Goal: Information Seeking & Learning: Find specific fact

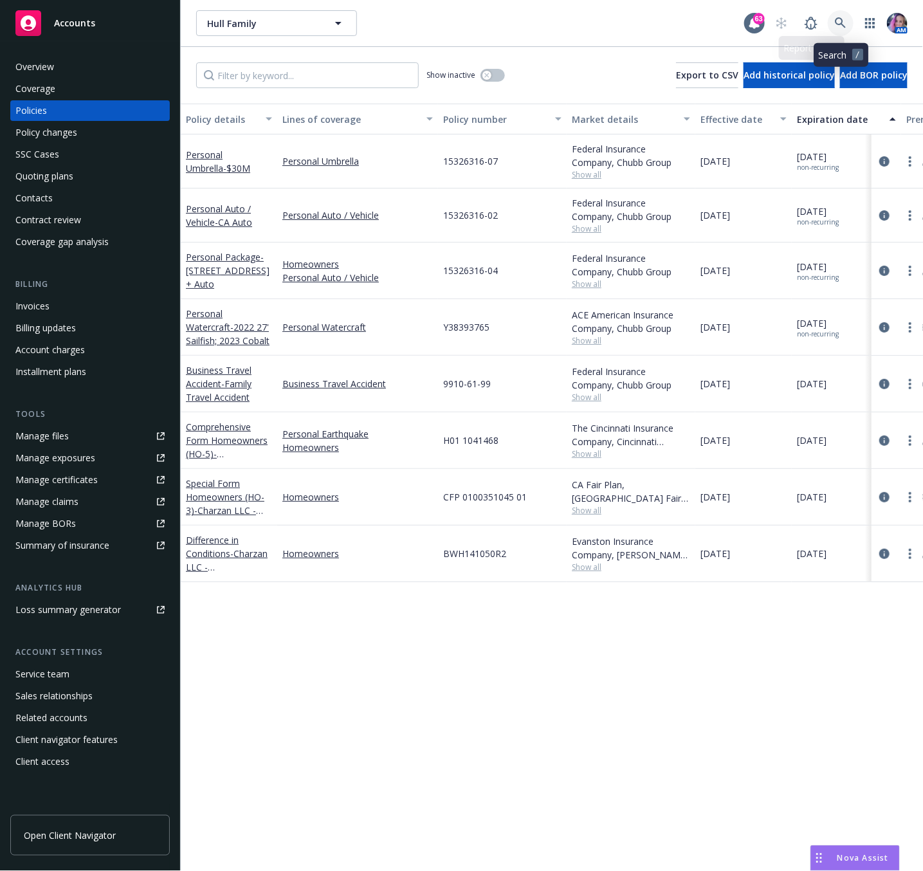
click at [840, 22] on icon at bounding box center [841, 23] width 12 height 12
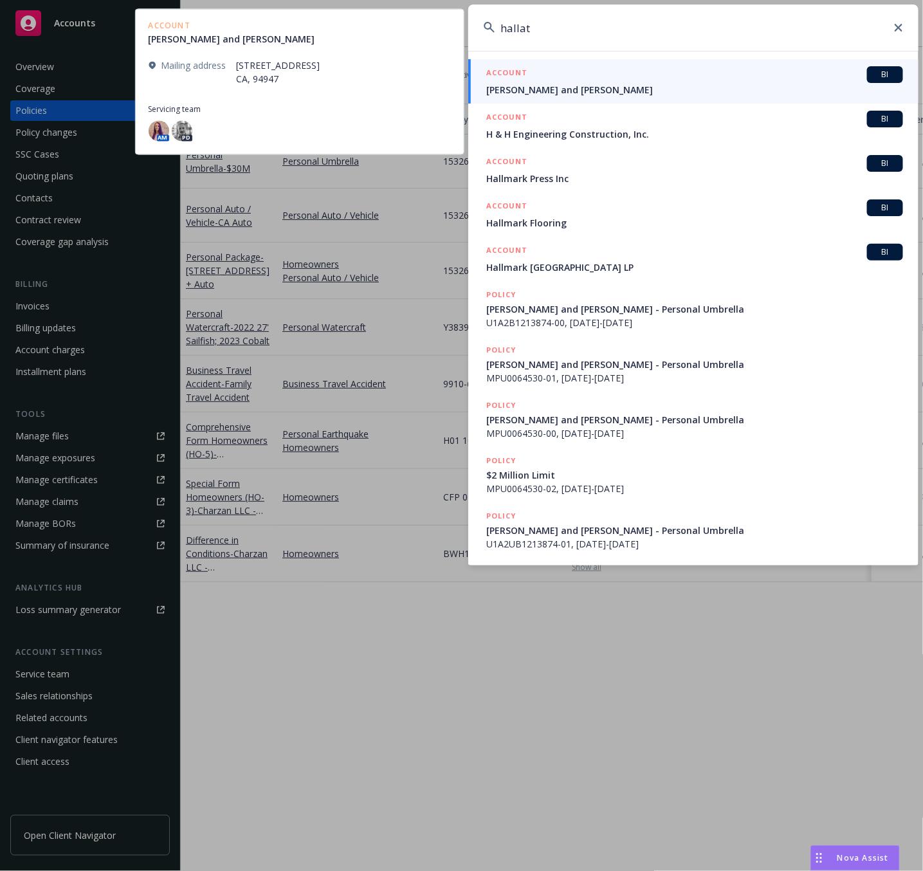
type input "hallat"
click at [556, 82] on div "ACCOUNT BI" at bounding box center [694, 74] width 417 height 17
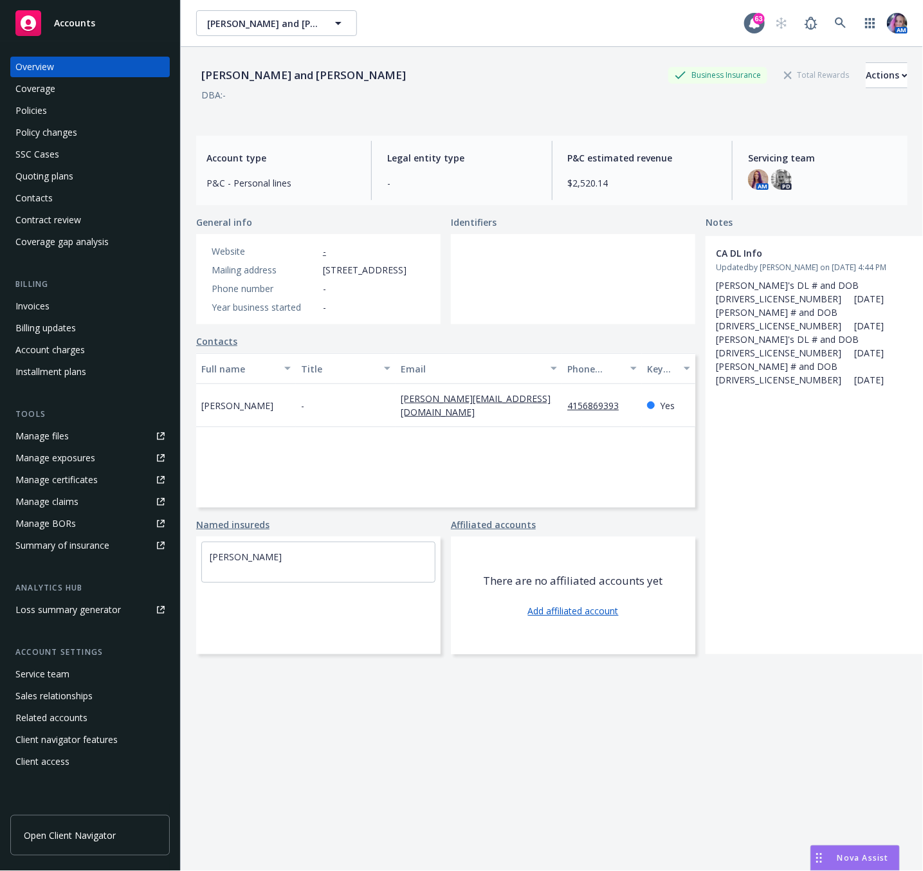
click at [73, 111] on div "Policies" at bounding box center [89, 110] width 149 height 21
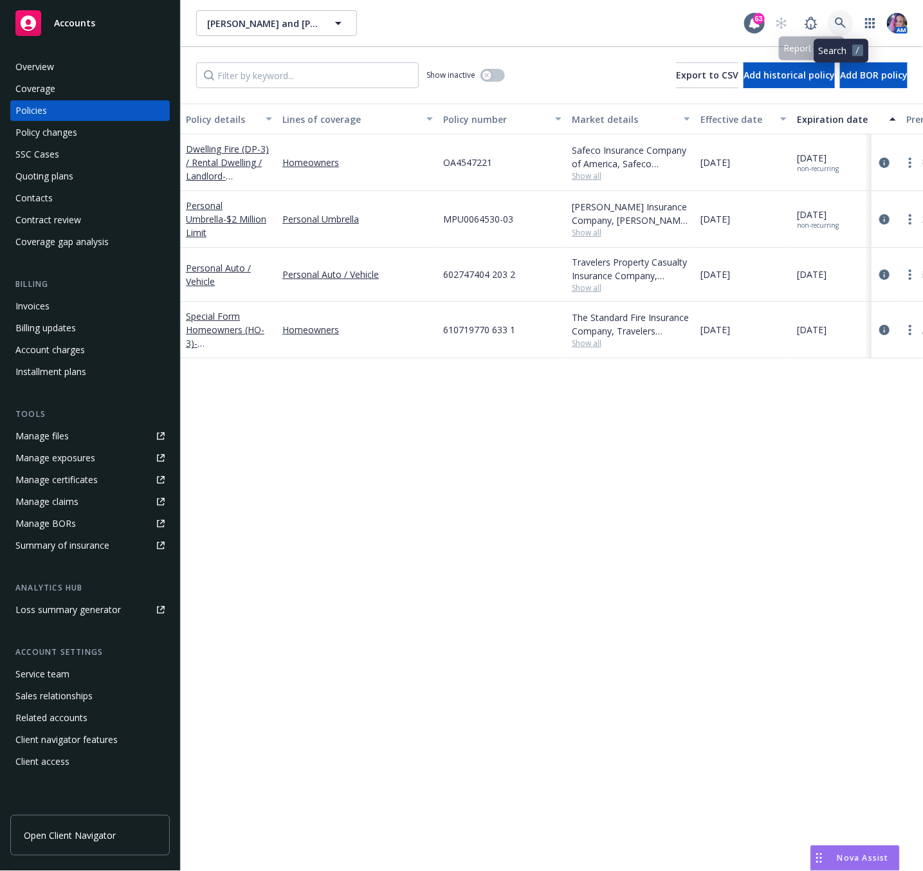
click at [836, 22] on icon at bounding box center [841, 23] width 12 height 12
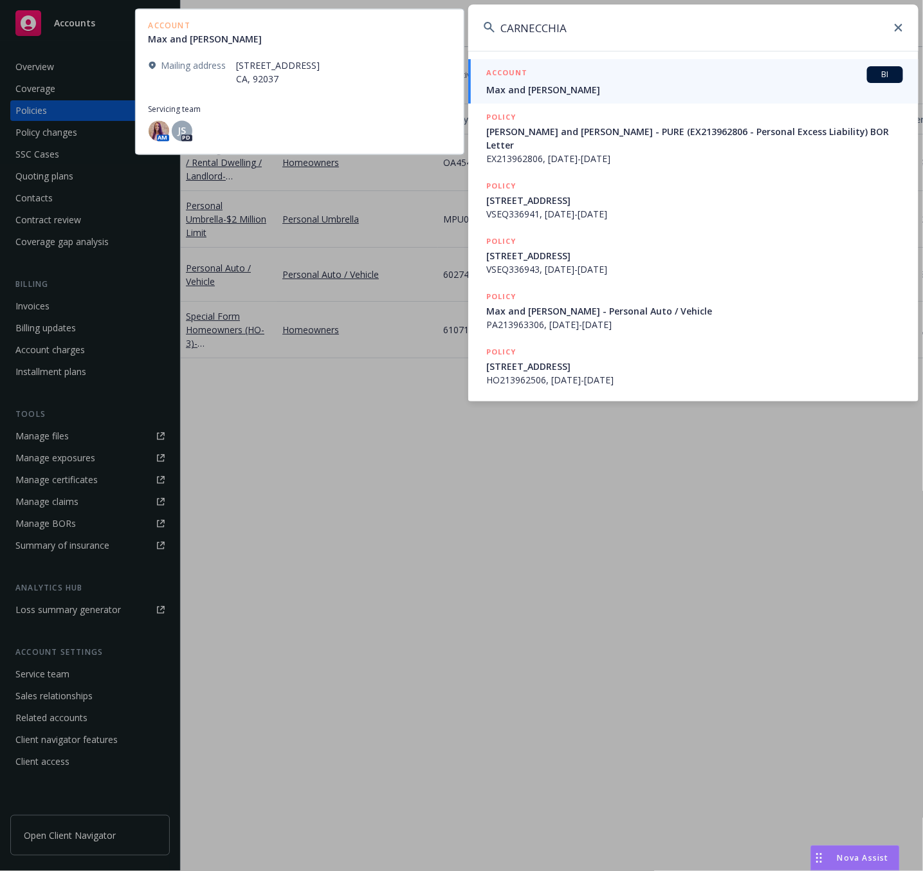
type input "CARNECCHIA"
click at [566, 85] on span "Max and [PERSON_NAME]" at bounding box center [694, 90] width 417 height 14
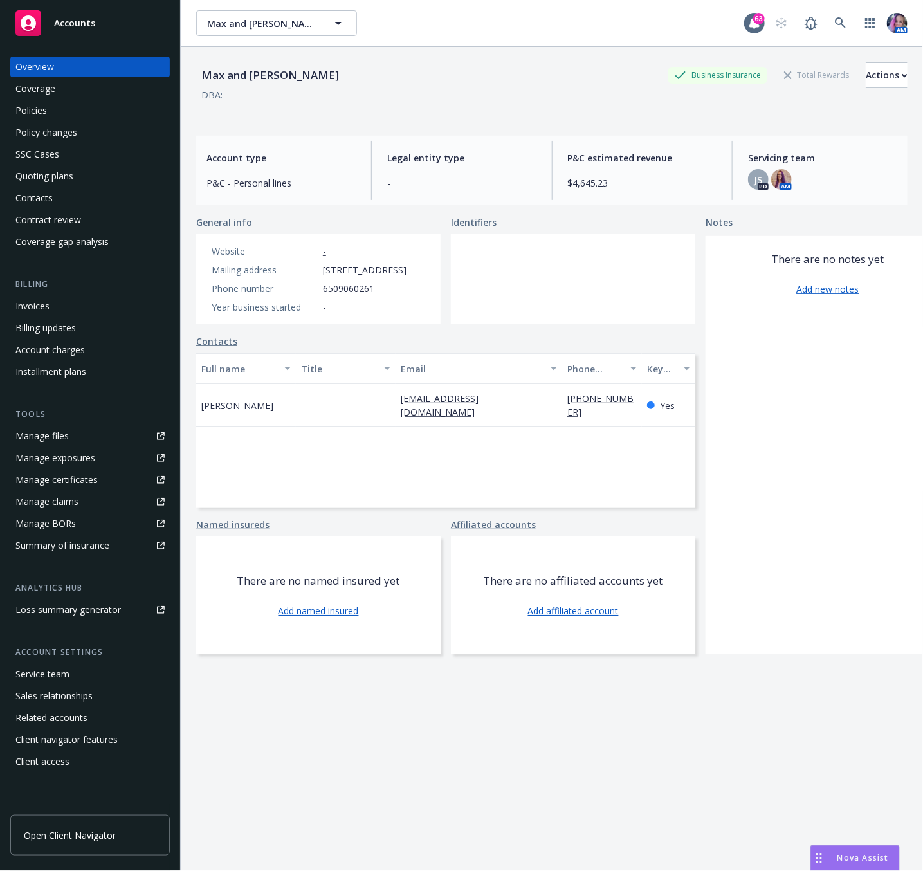
click at [35, 105] on div "Policies" at bounding box center [31, 110] width 32 height 21
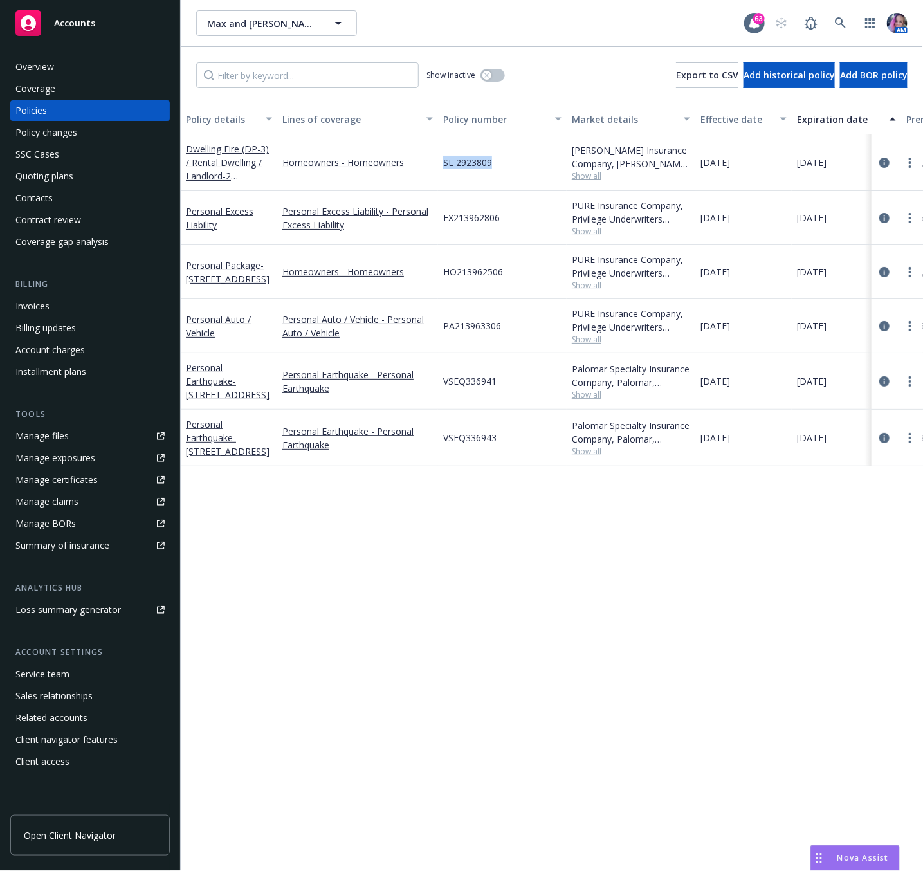
drag, startPoint x: 444, startPoint y: 162, endPoint x: 493, endPoint y: 170, distance: 49.5
click at [493, 170] on div "SL 2923809" at bounding box center [502, 162] width 129 height 57
copy span "SL 2923809"
click at [841, 27] on icon at bounding box center [841, 23] width 12 height 12
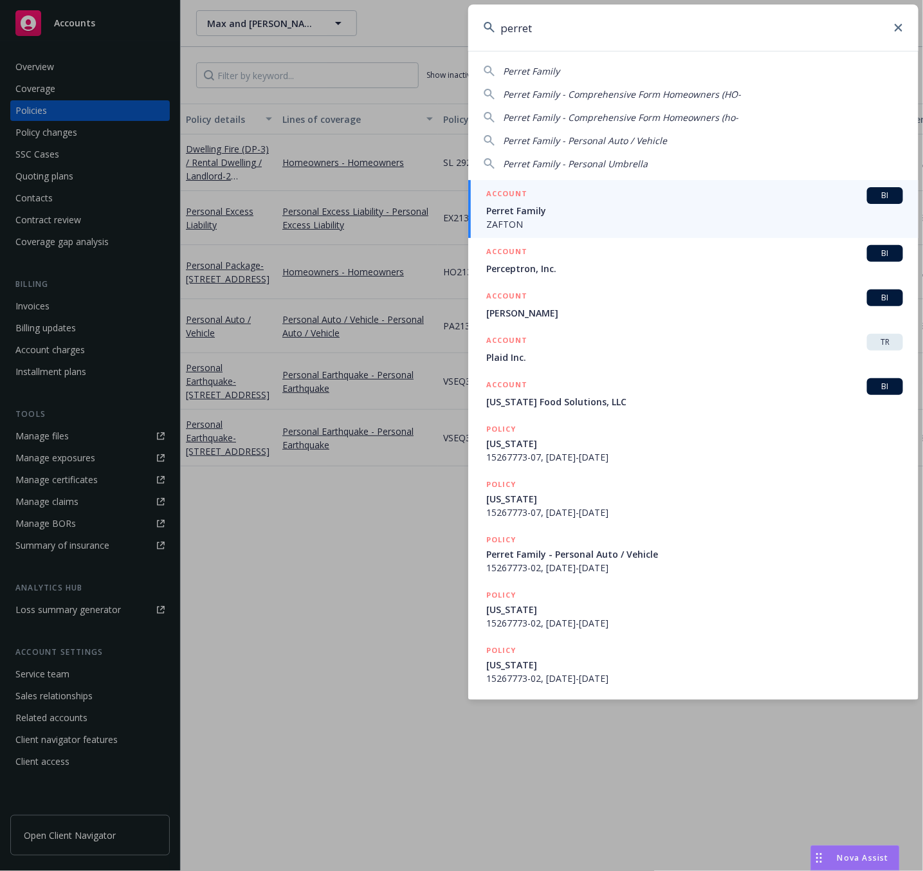
drag, startPoint x: 680, startPoint y: 35, endPoint x: 418, endPoint y: 66, distance: 264.4
click at [418, 66] on div "perret Perret Family Perret Family - Comprehensive Form Homeowners ([PERSON_NAM…" at bounding box center [461, 435] width 923 height 871
paste input "PCG 0019160151"
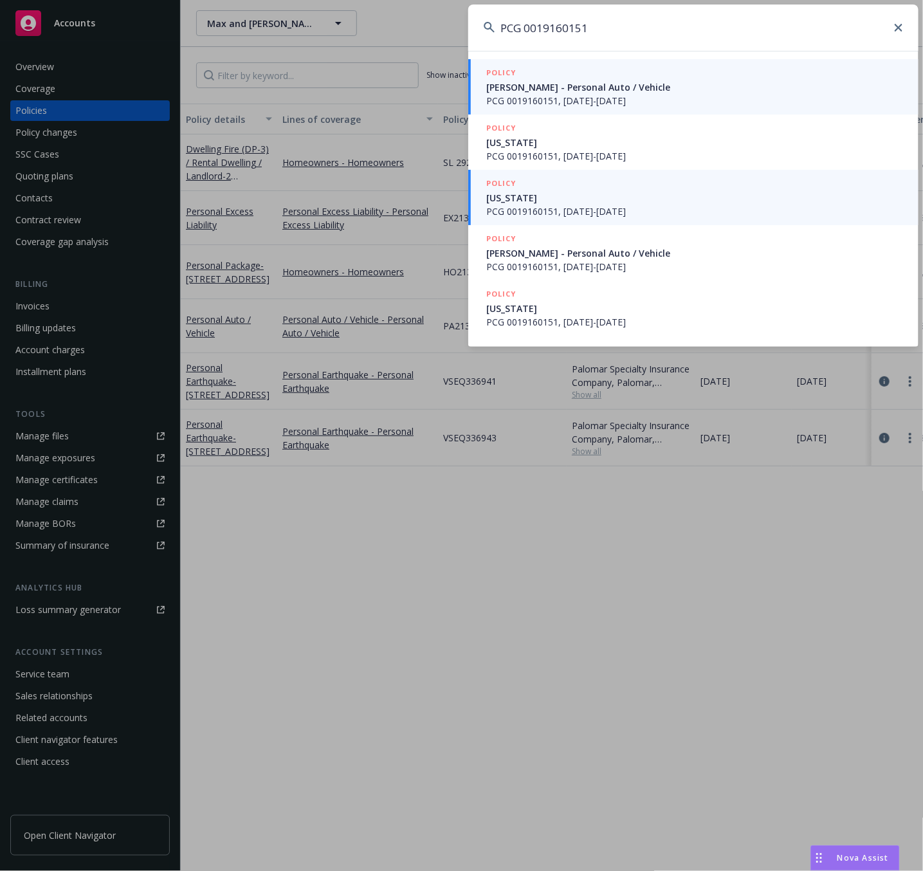
type input "PCG 0019160151"
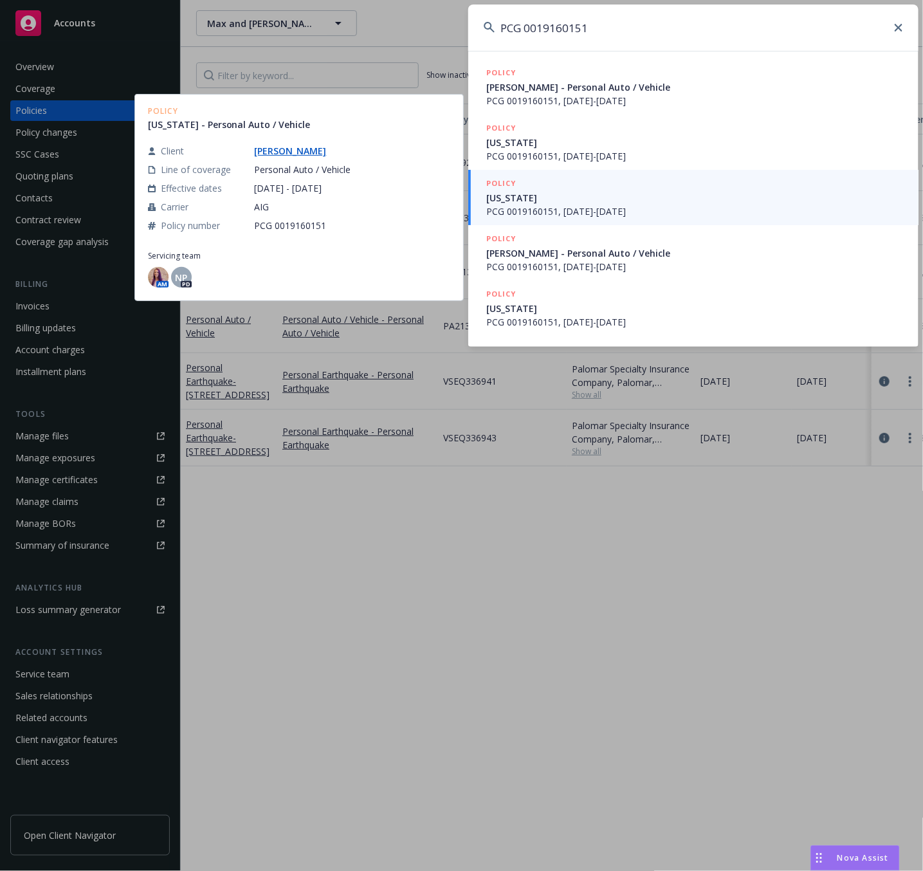
click at [571, 203] on span "[US_STATE]" at bounding box center [694, 198] width 417 height 14
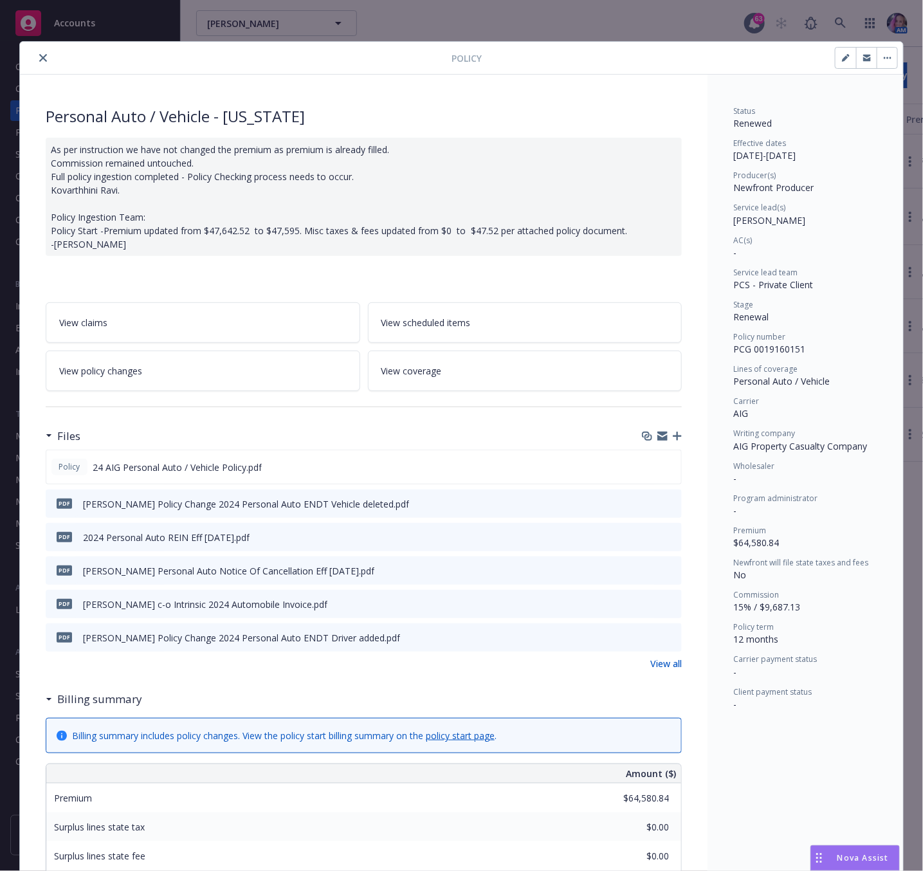
click at [664, 504] on icon "preview file" at bounding box center [670, 503] width 12 height 9
click at [664, 639] on icon "preview file" at bounding box center [670, 636] width 12 height 9
click at [664, 471] on icon "preview file" at bounding box center [669, 466] width 12 height 9
click at [39, 62] on icon "close" at bounding box center [43, 58] width 8 height 8
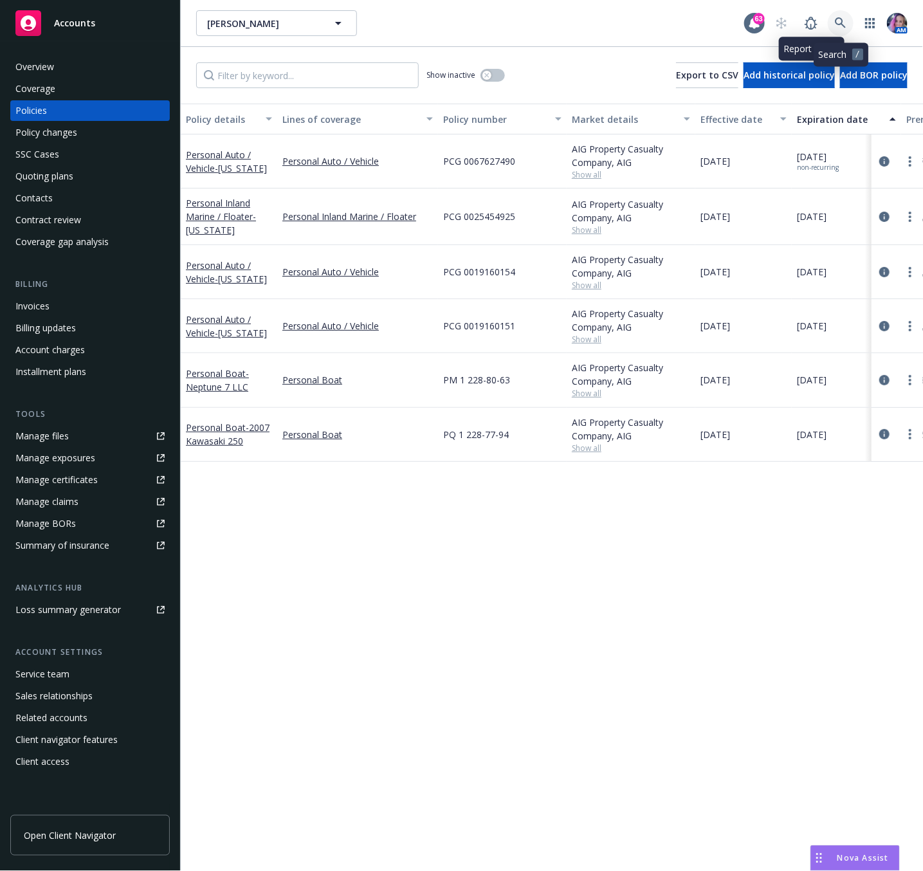
click at [834, 19] on link at bounding box center [841, 23] width 26 height 26
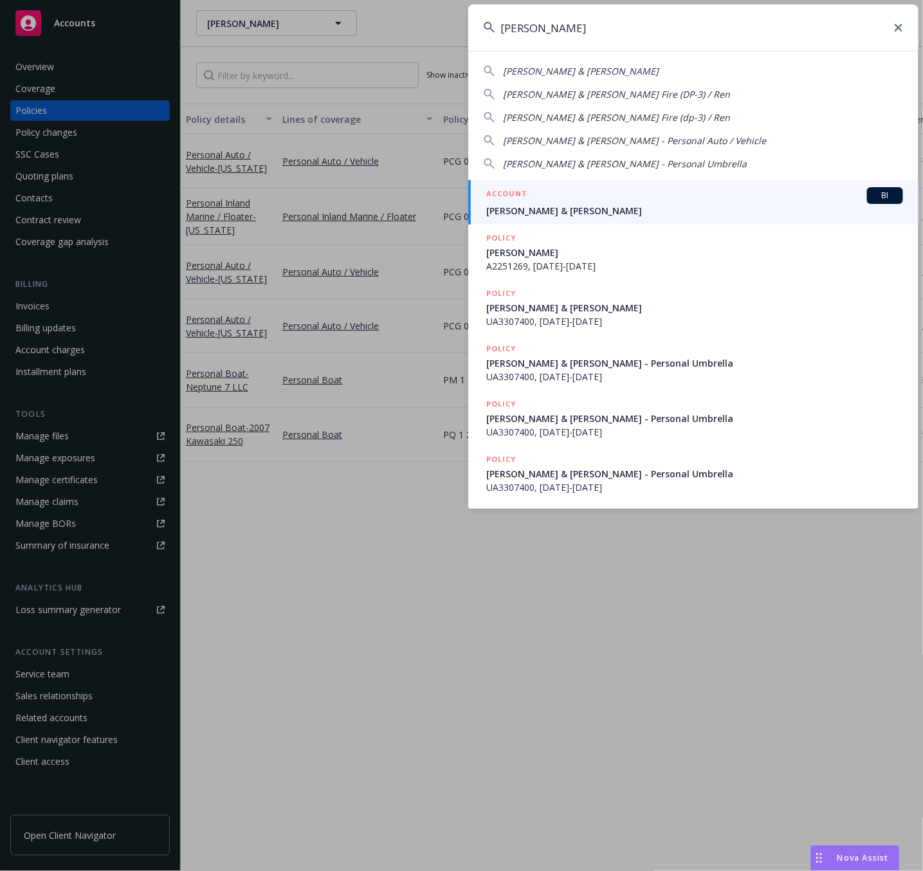
type input "[PERSON_NAME]"
click at [564, 194] on div "ACCOUNT BI" at bounding box center [694, 195] width 417 height 17
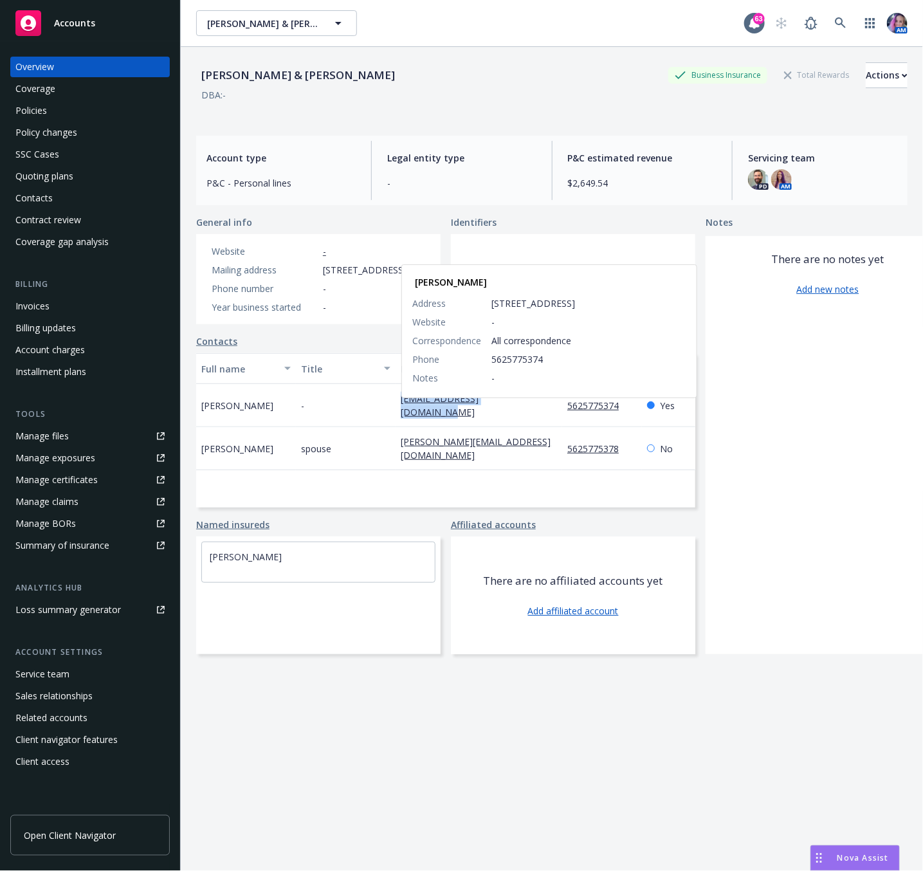
drag, startPoint x: 392, startPoint y: 408, endPoint x: 515, endPoint y: 415, distance: 123.7
click at [515, 415] on div "[PERSON_NAME] - [PERSON_NAME][EMAIL_ADDRESS][DOMAIN_NAME] [PERSON_NAME] Address…" at bounding box center [445, 405] width 499 height 43
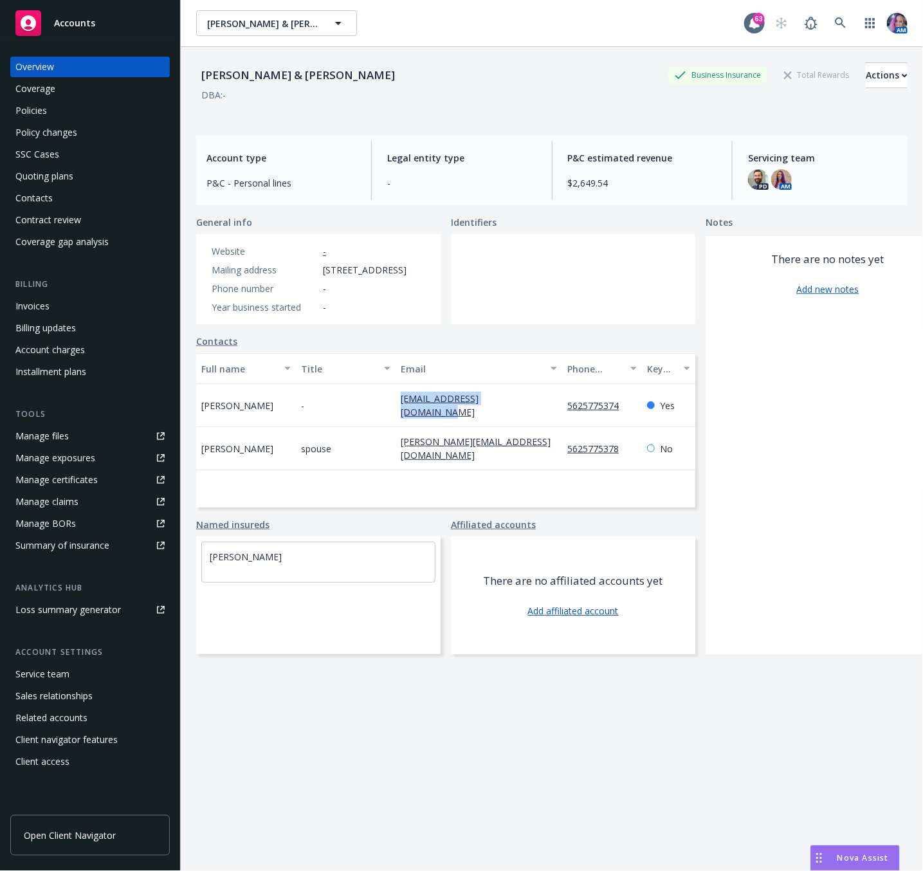
copy div "[EMAIL_ADDRESS][DOMAIN_NAME]"
drag, startPoint x: 396, startPoint y: 452, endPoint x: 548, endPoint y: 464, distance: 153.0
click at [548, 464] on div "Full name Title Email Phone number Key contact [PERSON_NAME] - [PERSON_NAME][EM…" at bounding box center [445, 430] width 499 height 154
copy link "[PERSON_NAME][EMAIL_ADDRESS][DOMAIN_NAME]"
click at [79, 111] on div "Policies" at bounding box center [89, 110] width 149 height 21
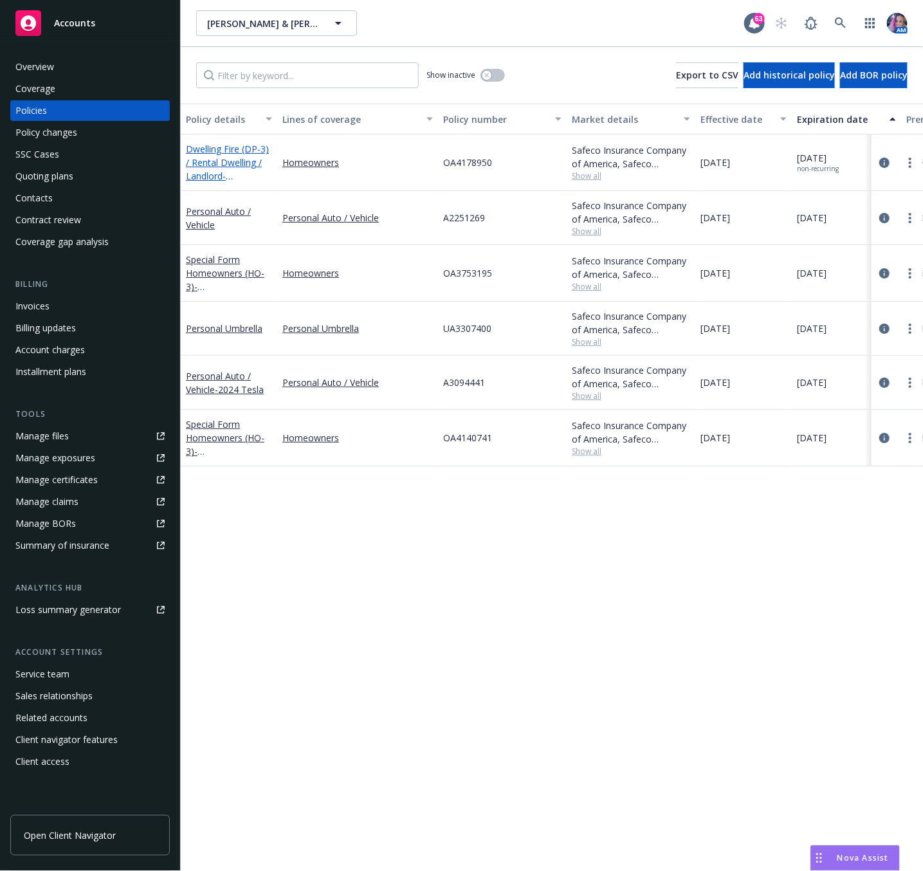
click at [242, 160] on link "Dwelling Fire (DP-3) / Rental Dwelling / Landlord - [STREET_ADDRESS][PERSON_NAM…" at bounding box center [228, 183] width 84 height 80
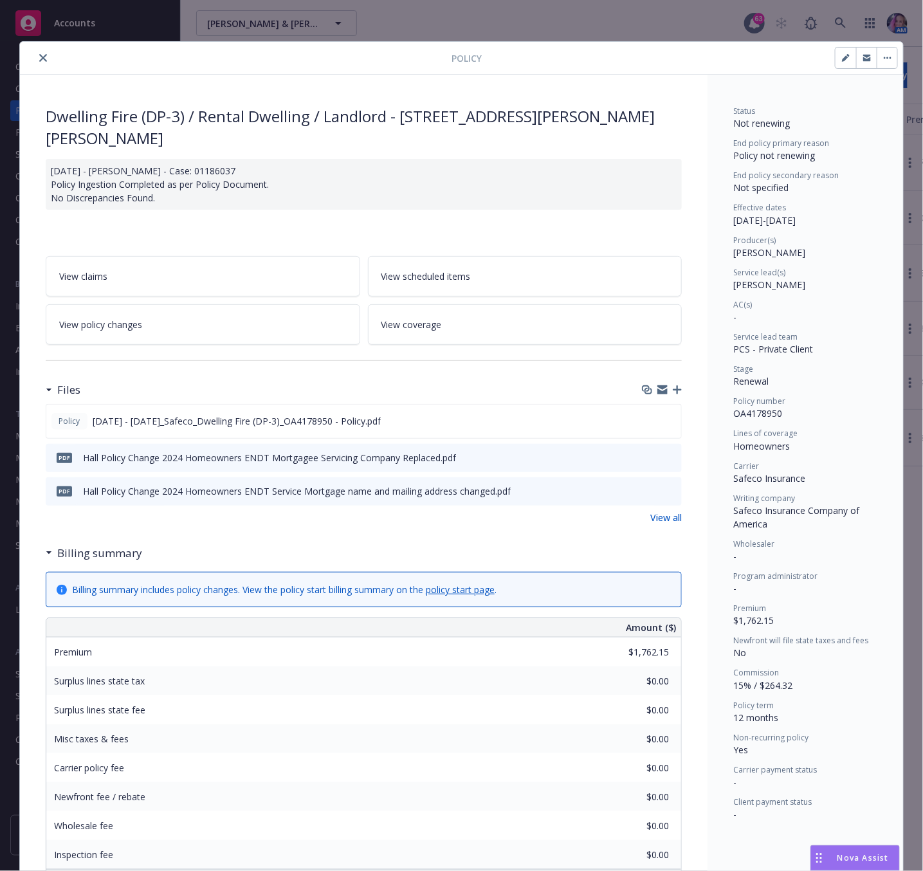
click at [856, 62] on button "button" at bounding box center [866, 58] width 21 height 21
click at [735, 416] on span "OA4178950" at bounding box center [757, 413] width 49 height 12
copy span "OA4178950"
drag, startPoint x: 394, startPoint y: 116, endPoint x: 571, endPoint y: 137, distance: 178.8
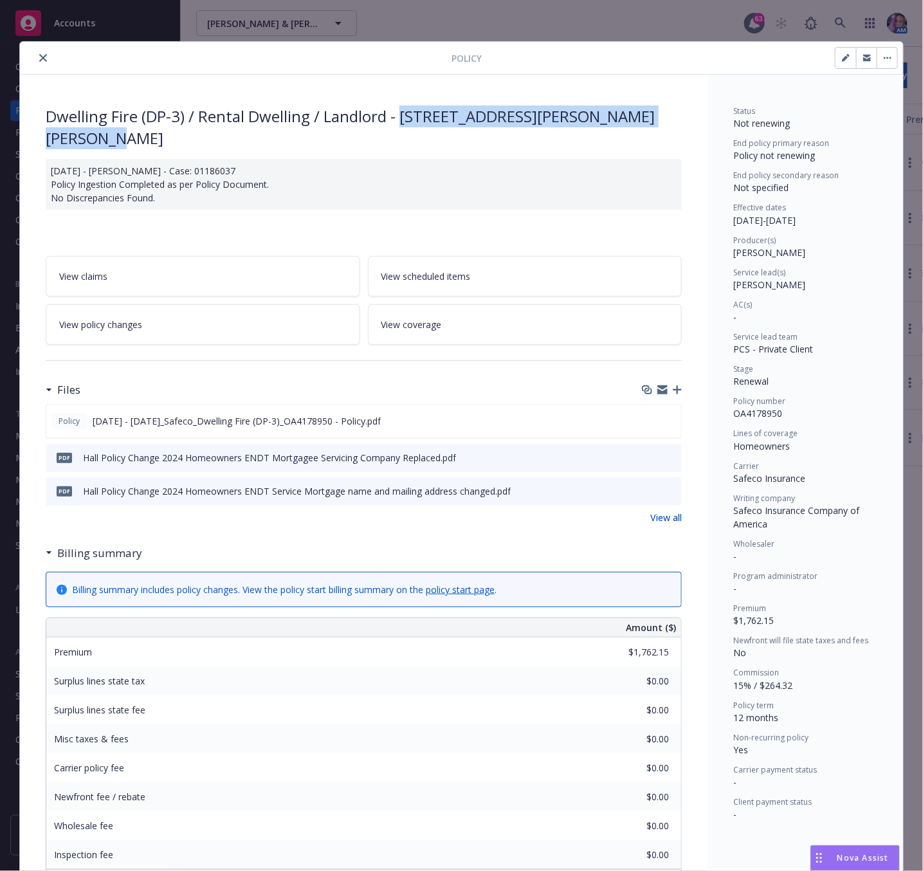
click at [571, 137] on div "Dwelling Fire (DP-3) / Rental Dwelling / Landlord - [STREET_ADDRESS][PERSON_NAM…" at bounding box center [364, 127] width 636 height 43
copy div "[STREET_ADDRESS][PERSON_NAME][PERSON_NAME]"
click at [767, 411] on span "OA4178950" at bounding box center [757, 413] width 49 height 12
copy span "OA4178950"
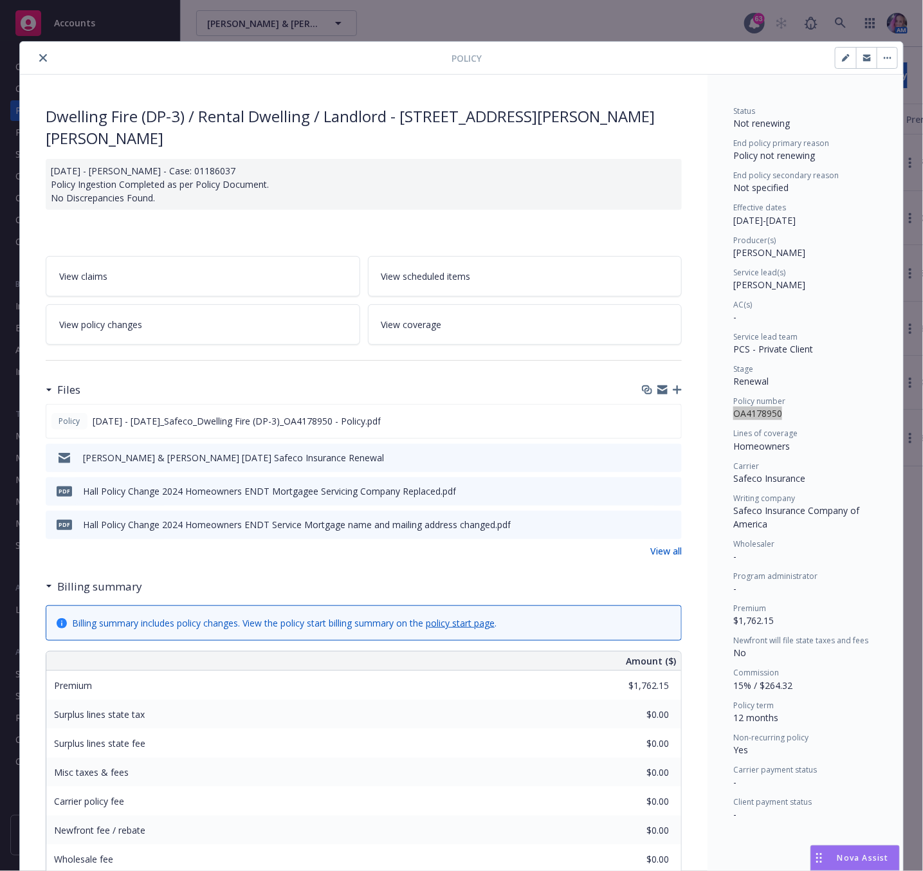
click at [41, 55] on button "close" at bounding box center [42, 57] width 15 height 15
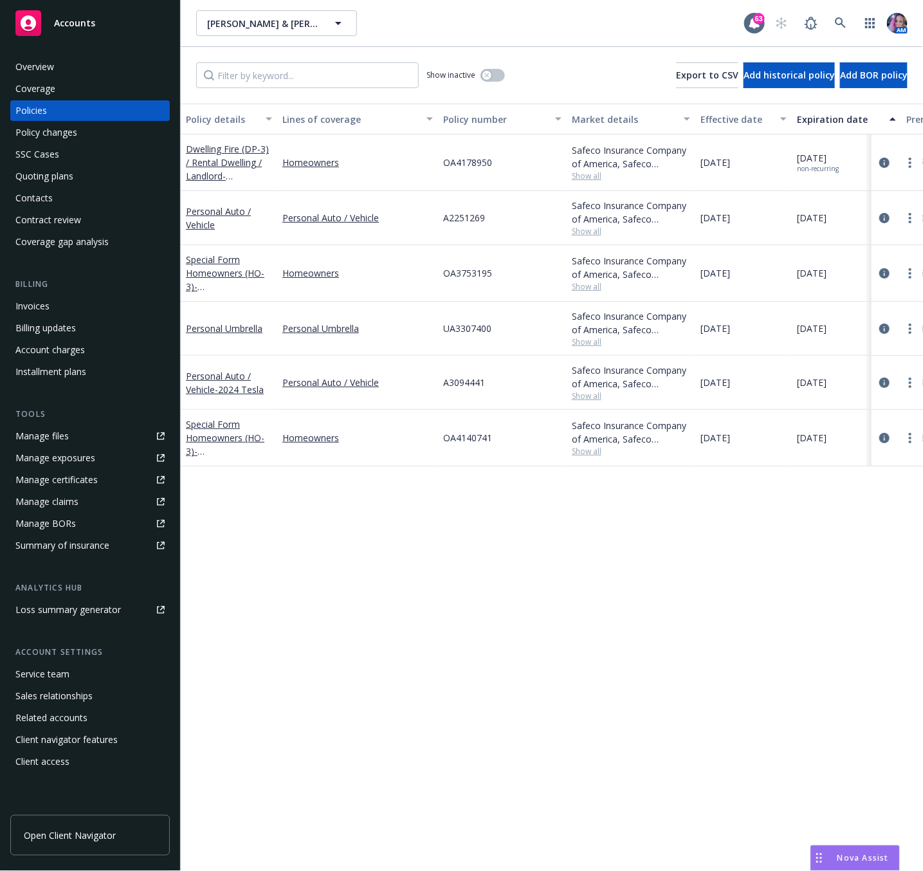
drag, startPoint x: 43, startPoint y: 172, endPoint x: 52, endPoint y: 174, distance: 9.2
click at [43, 172] on div "Quoting plans" at bounding box center [44, 176] width 58 height 21
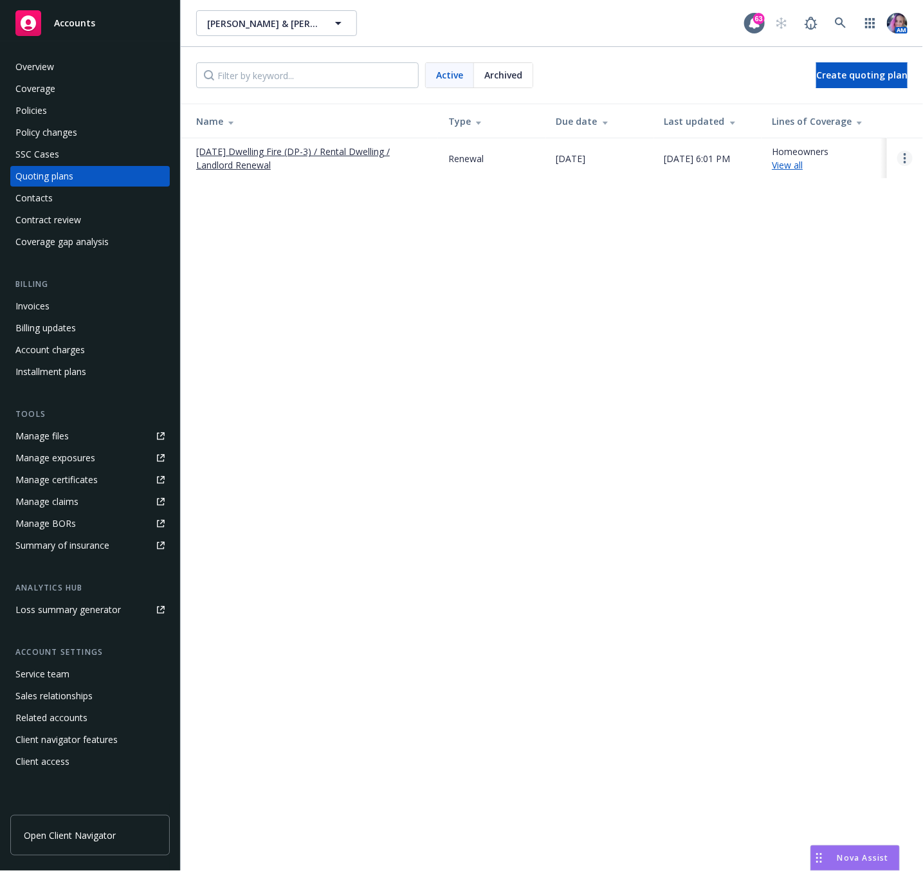
click at [902, 162] on link "Open options" at bounding box center [904, 158] width 15 height 15
click at [834, 143] on span "Archive" at bounding box center [816, 149] width 61 height 12
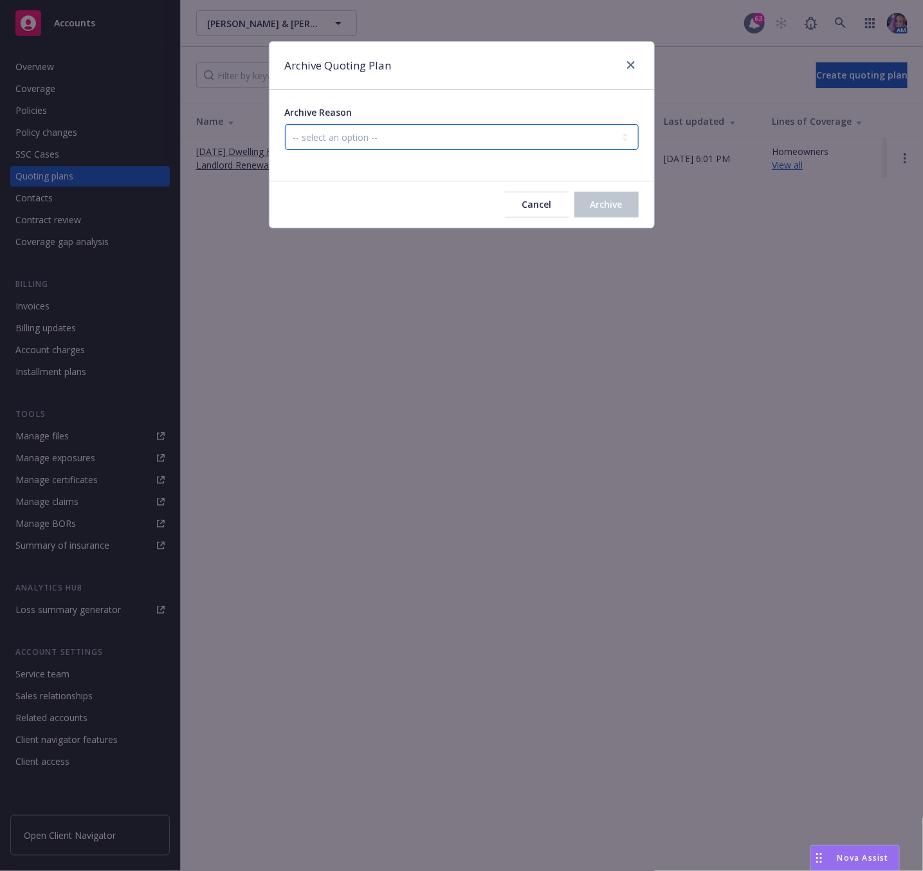
click at [413, 139] on select "-- select an option -- All policies in this renewal plan are auto-renewed Creat…" at bounding box center [462, 137] width 354 height 26
select select "ARCHIVED_RENEWAL_POLICY_AUTO_RENEWED"
click at [285, 125] on select "-- select an option -- All policies in this renewal plan are auto-renewed Creat…" at bounding box center [462, 137] width 354 height 26
click at [591, 205] on span "Archive" at bounding box center [607, 204] width 32 height 12
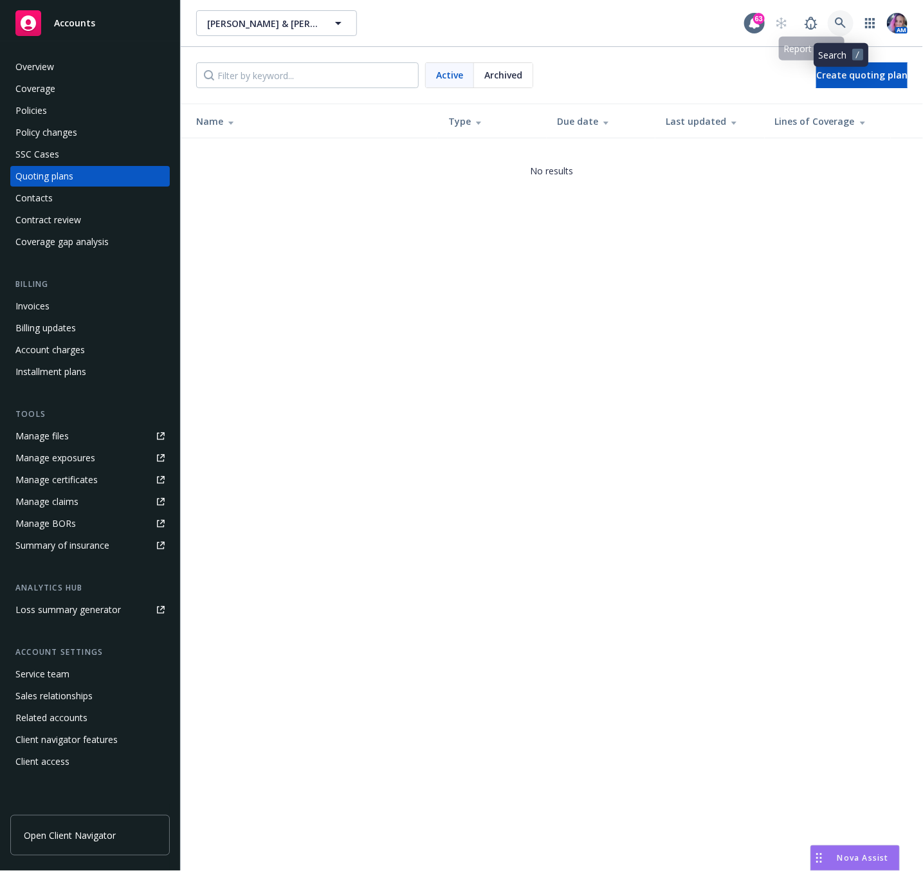
click at [848, 20] on link at bounding box center [841, 23] width 26 height 26
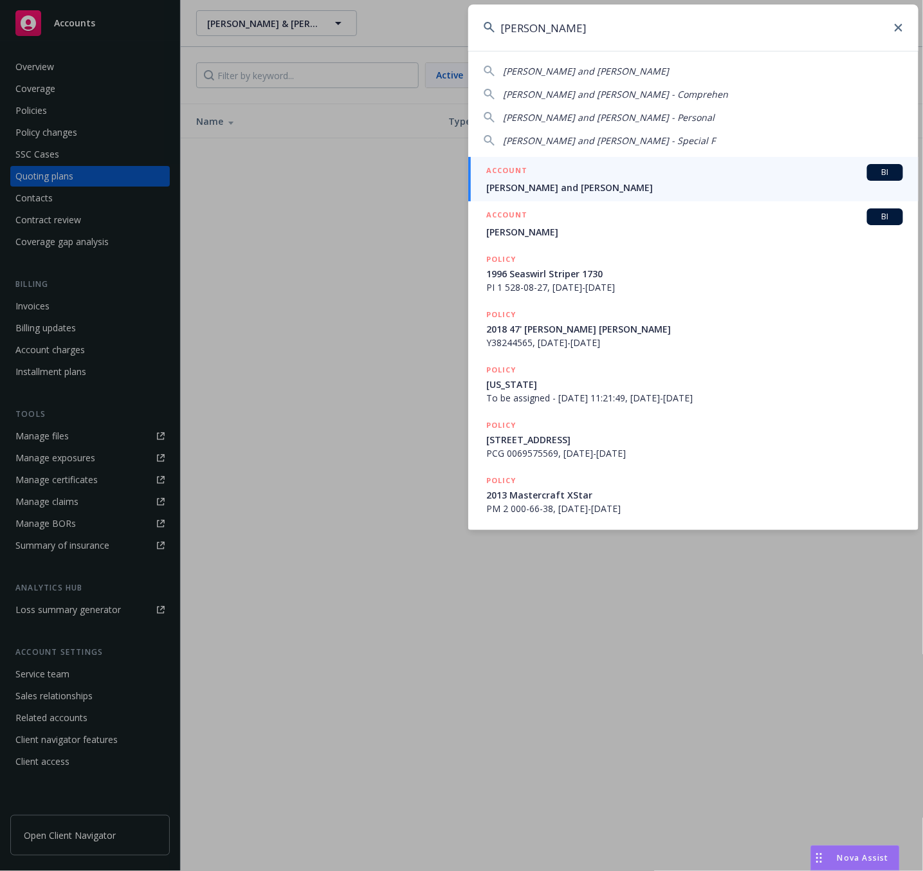
type input "[PERSON_NAME]"
click at [596, 176] on div "ACCOUNT BI" at bounding box center [694, 172] width 417 height 17
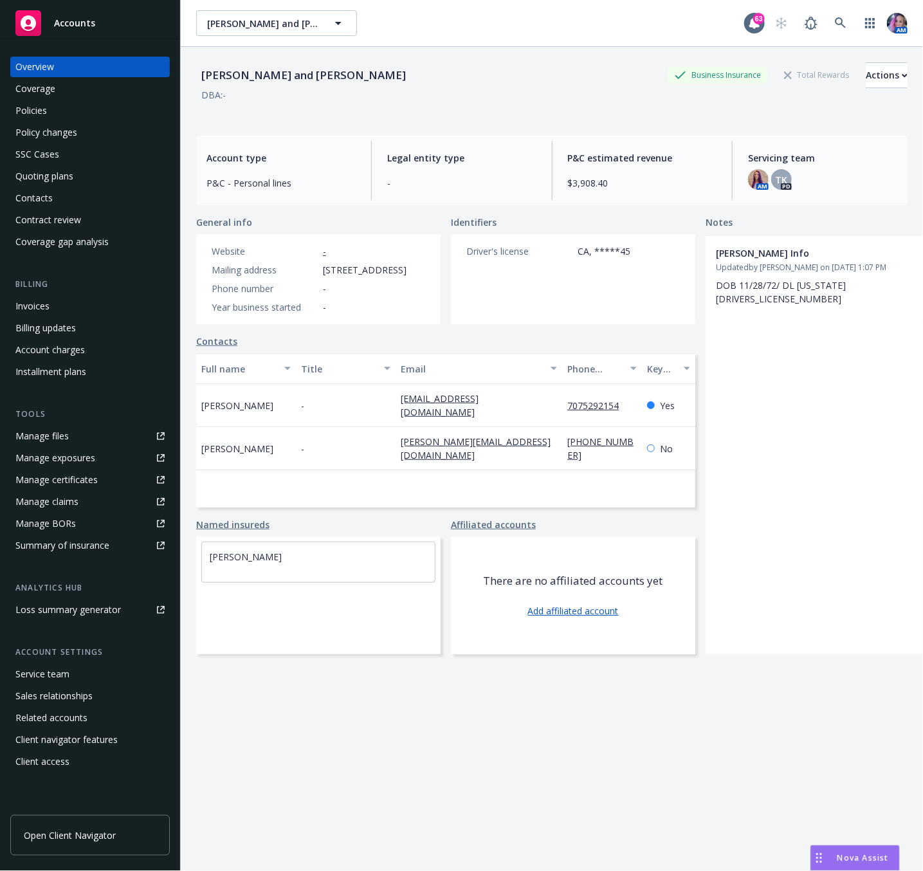
click at [47, 107] on div "Policies" at bounding box center [89, 110] width 149 height 21
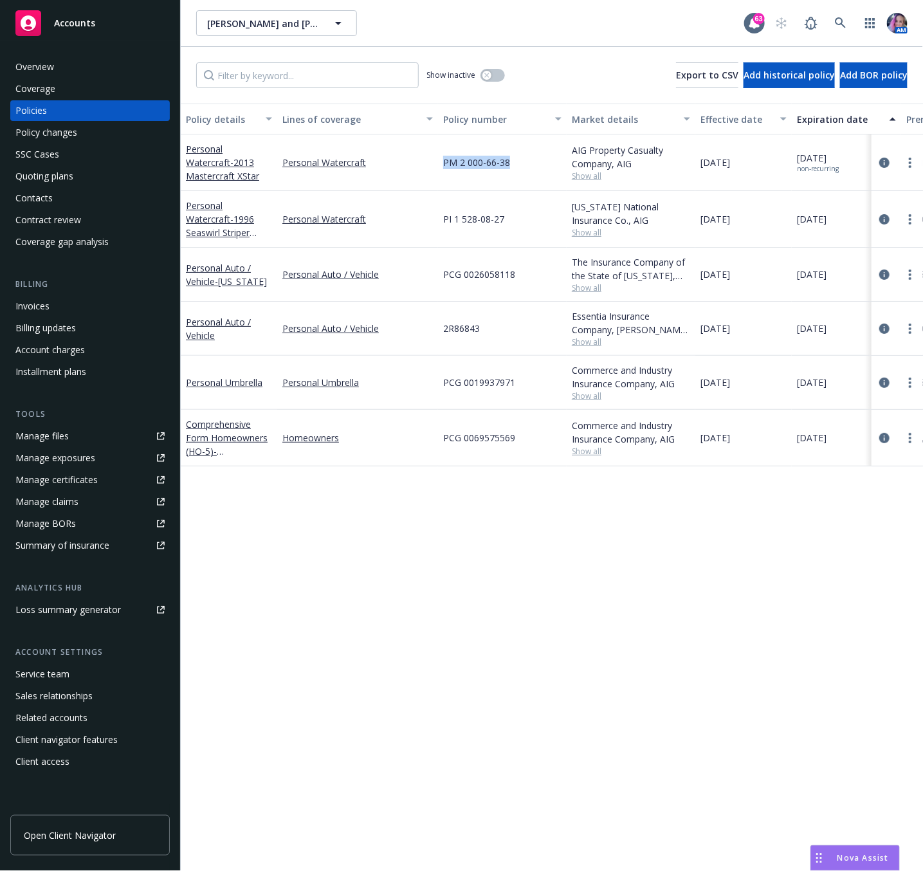
drag, startPoint x: 443, startPoint y: 164, endPoint x: 510, endPoint y: 167, distance: 67.0
click at [510, 167] on div "PM 2 000-66-38" at bounding box center [502, 162] width 129 height 57
copy span "PM 2 000-66-38"
click at [832, 21] on link at bounding box center [841, 23] width 26 height 26
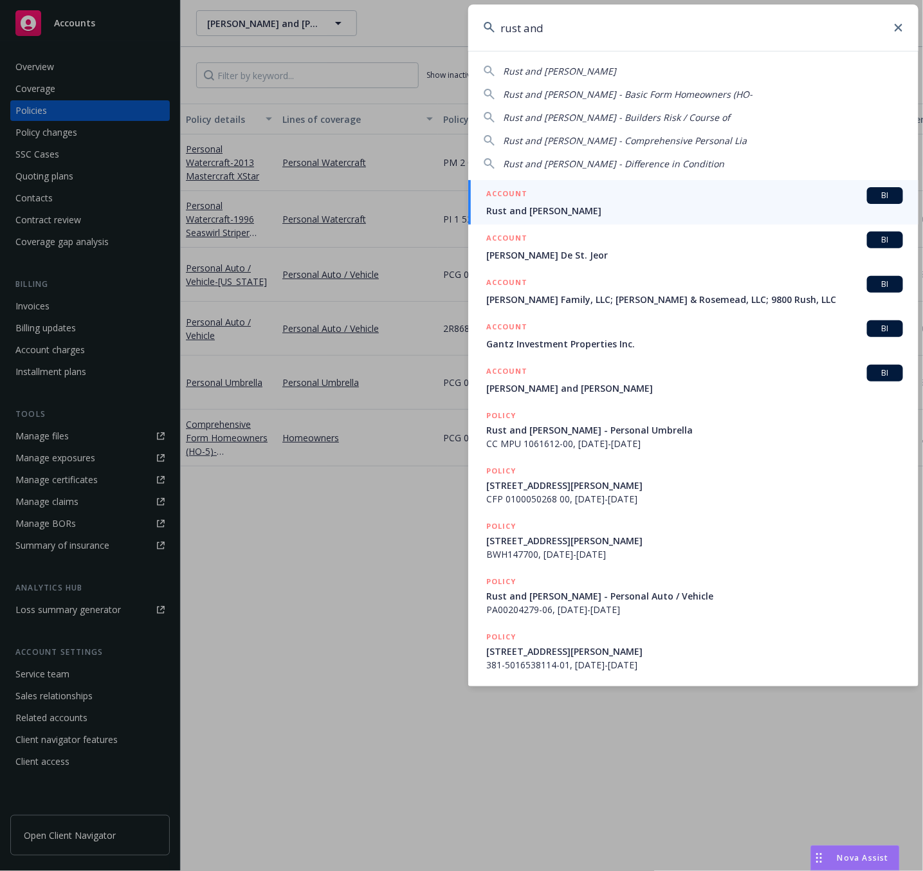
type input "rust and"
click at [531, 211] on span "Rust and [PERSON_NAME]" at bounding box center [694, 211] width 417 height 14
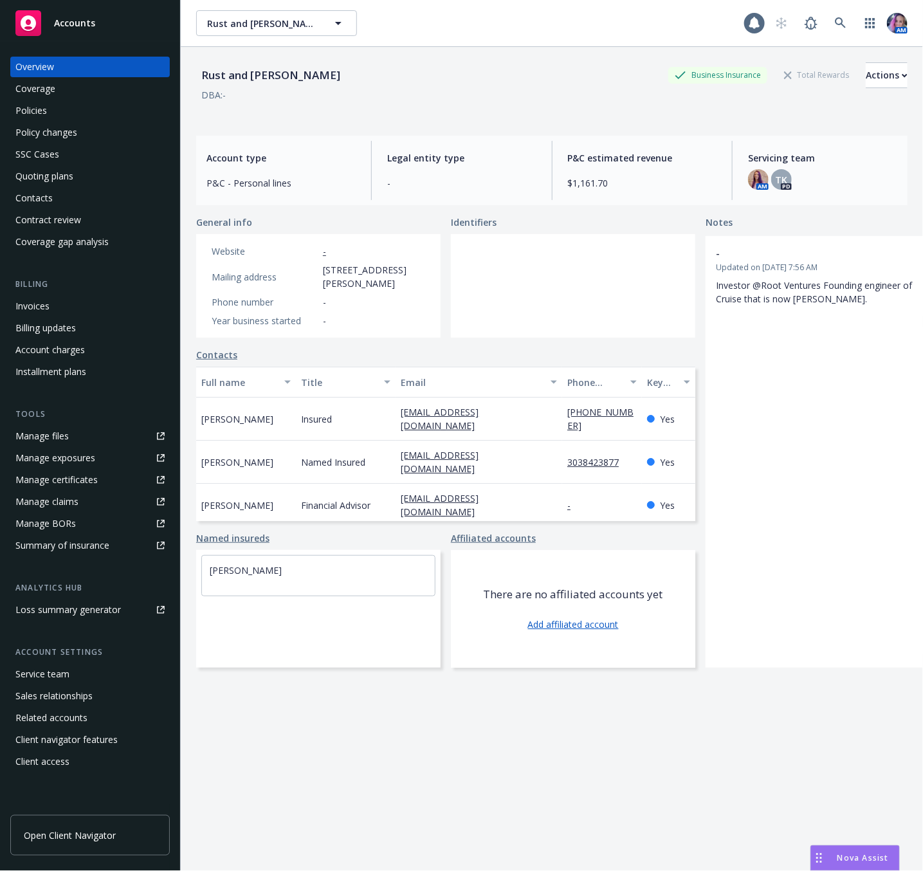
click at [27, 105] on div "Policies" at bounding box center [31, 110] width 32 height 21
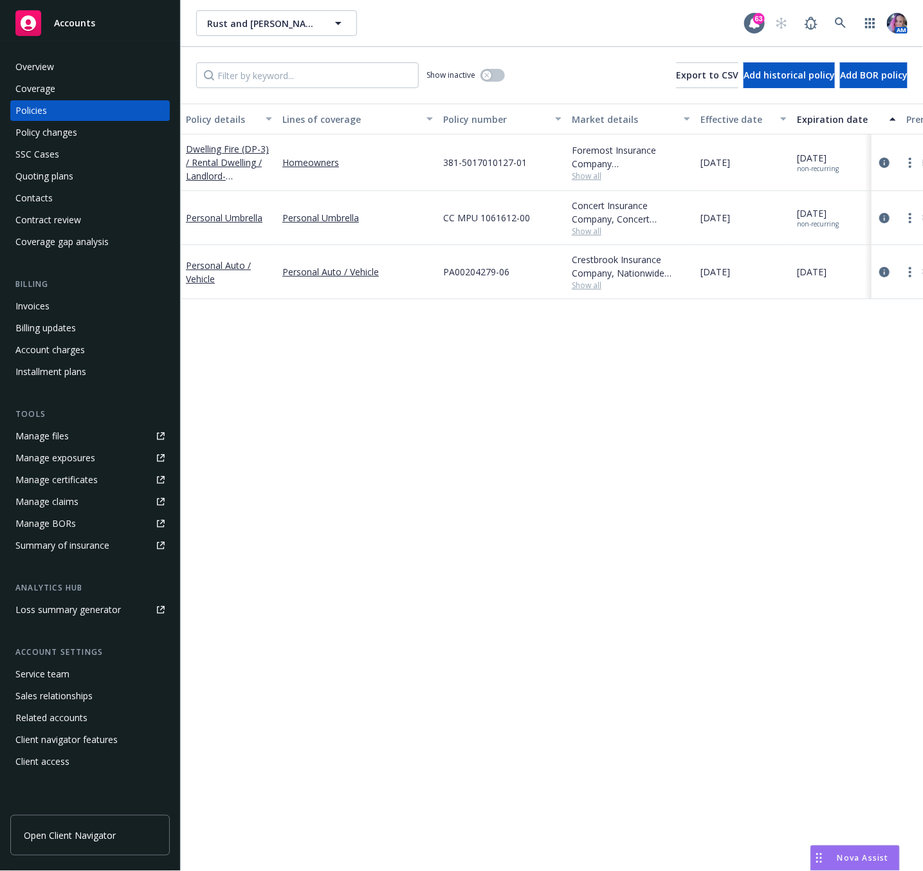
click at [454, 268] on span "PA00204279-06" at bounding box center [476, 272] width 66 height 14
copy span "PA00204279"
click at [205, 155] on div "Dwelling Fire (DP-3) / Rental Dwelling / Landlord - [STREET_ADDRESS]" at bounding box center [229, 162] width 86 height 41
click at [207, 160] on link "Dwelling Fire (DP-3) / Rental Dwelling / Landlord - [STREET_ADDRESS]" at bounding box center [228, 169] width 84 height 53
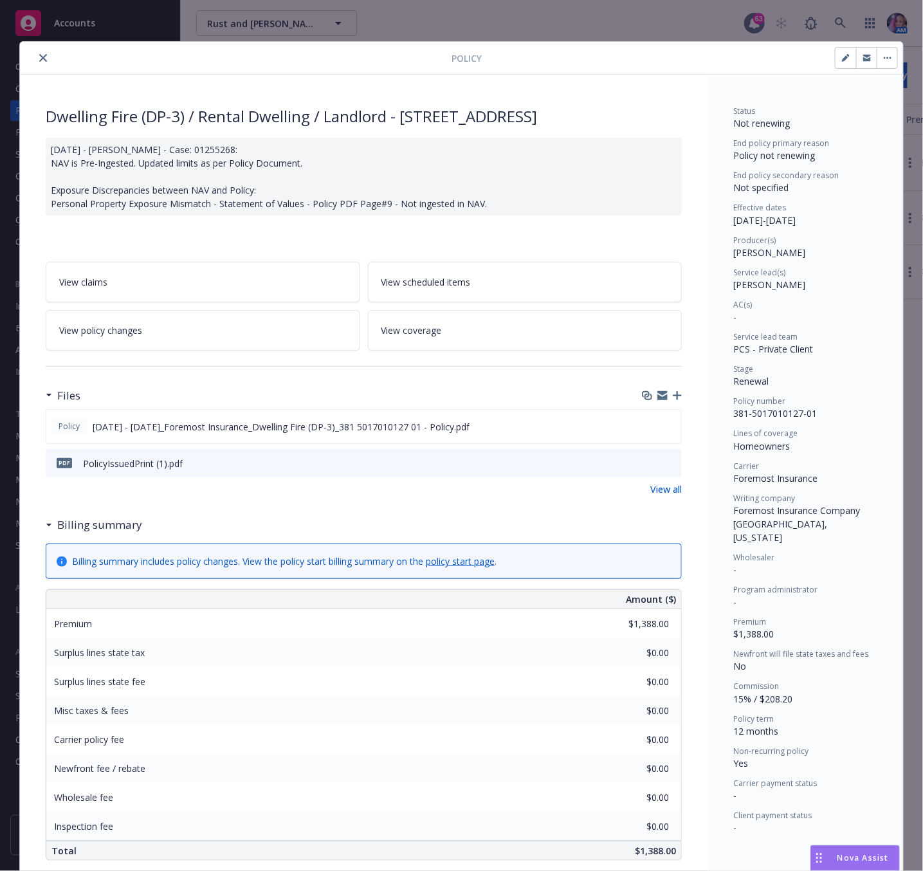
drag, startPoint x: 398, startPoint y: 120, endPoint x: 612, endPoint y: 120, distance: 214.2
click at [612, 118] on div "Dwelling Fire (DP-3) / Rental Dwelling / Landlord - [STREET_ADDRESS]" at bounding box center [364, 117] width 636 height 22
copy div "[STREET_ADDRESS]"
click at [39, 58] on icon "close" at bounding box center [43, 58] width 8 height 8
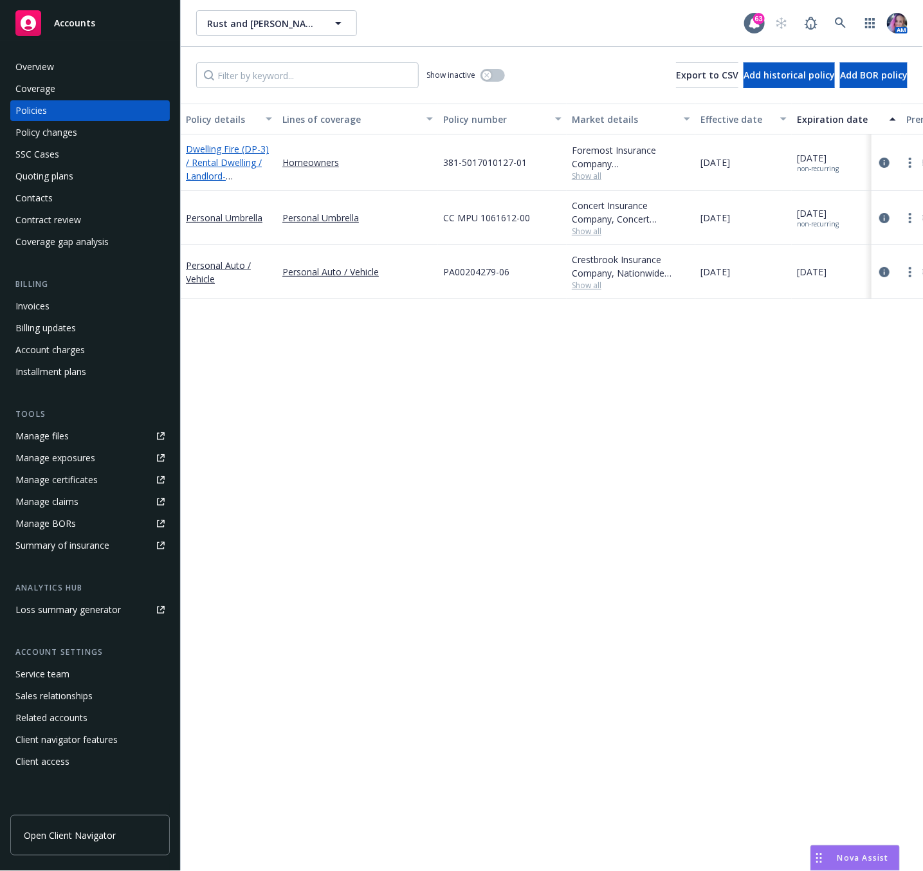
click at [221, 166] on link "Dwelling Fire (DP-3) / Rental Dwelling / Landlord - [STREET_ADDRESS]" at bounding box center [228, 169] width 84 height 53
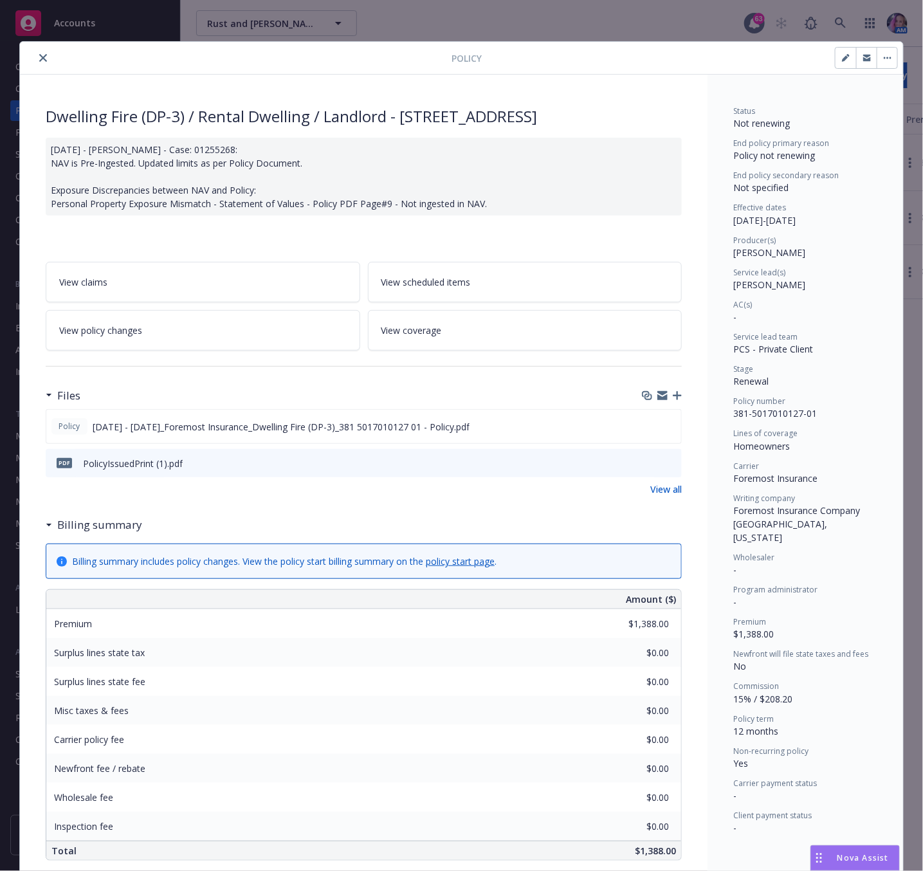
scroll to position [39, 0]
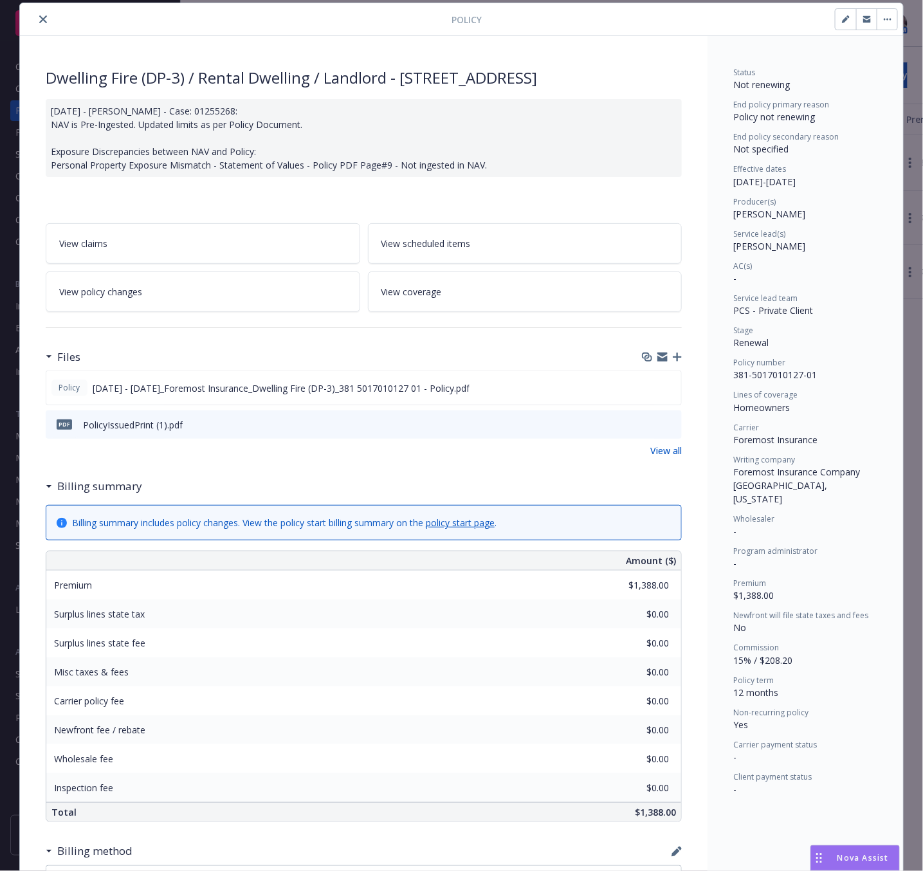
click at [39, 20] on icon "close" at bounding box center [43, 19] width 8 height 8
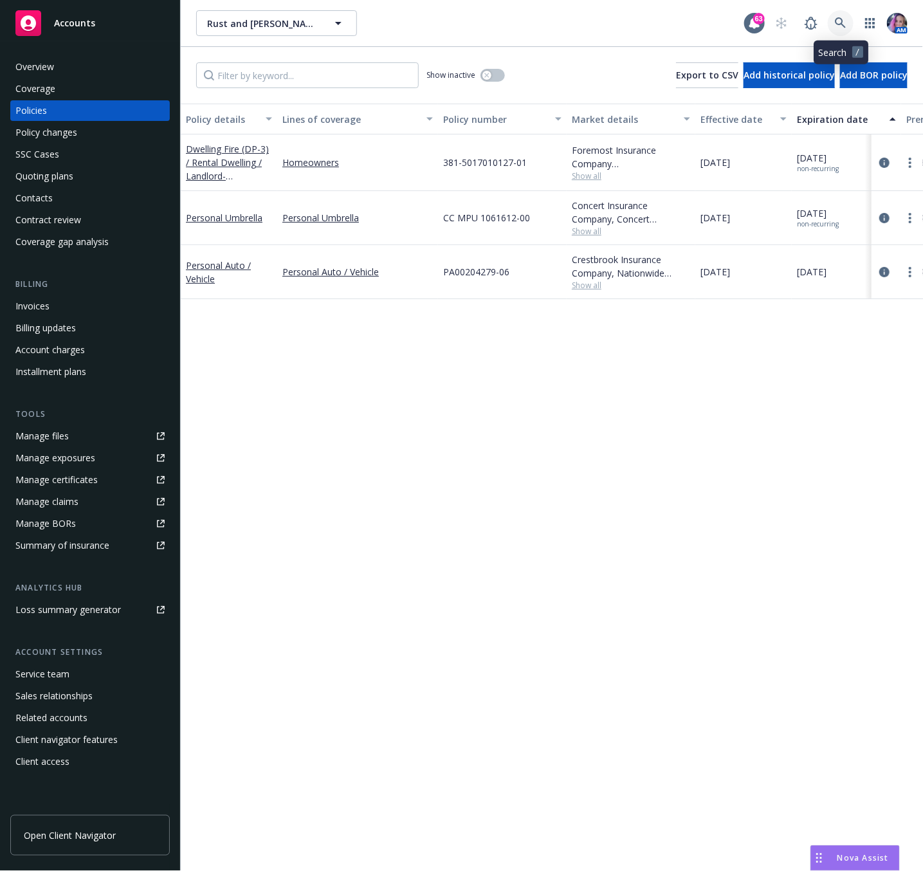
click at [844, 24] on icon at bounding box center [841, 23] width 12 height 12
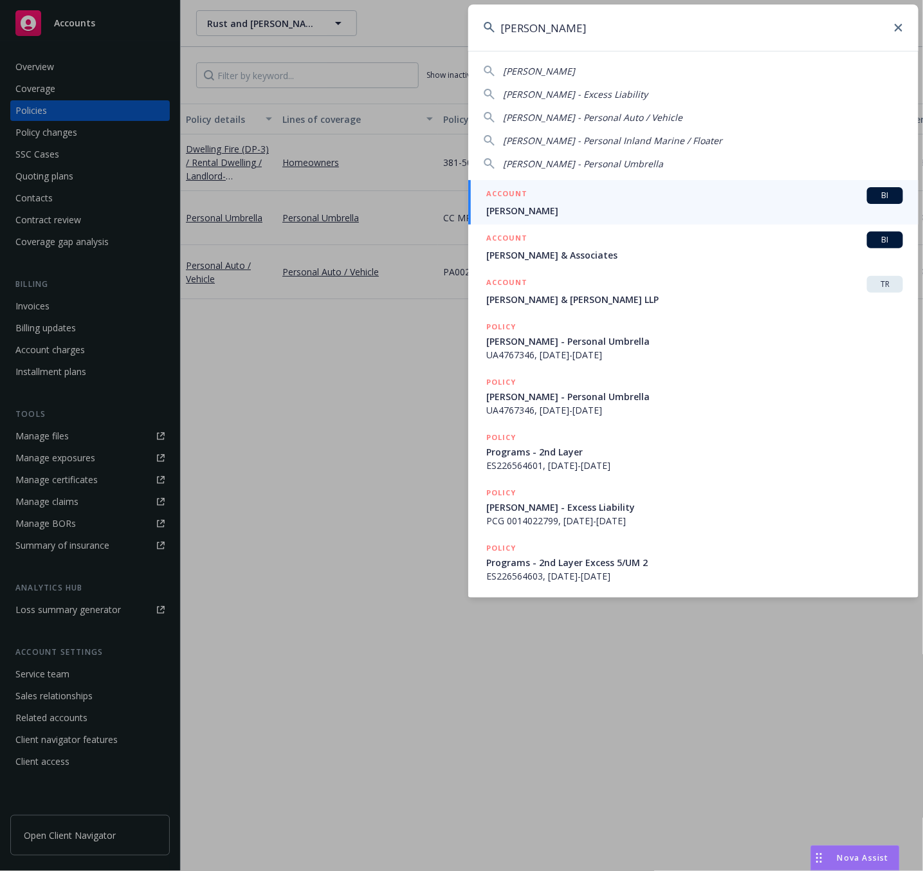
type input "[PERSON_NAME]"
click at [587, 189] on div "ACCOUNT BI" at bounding box center [694, 195] width 417 height 17
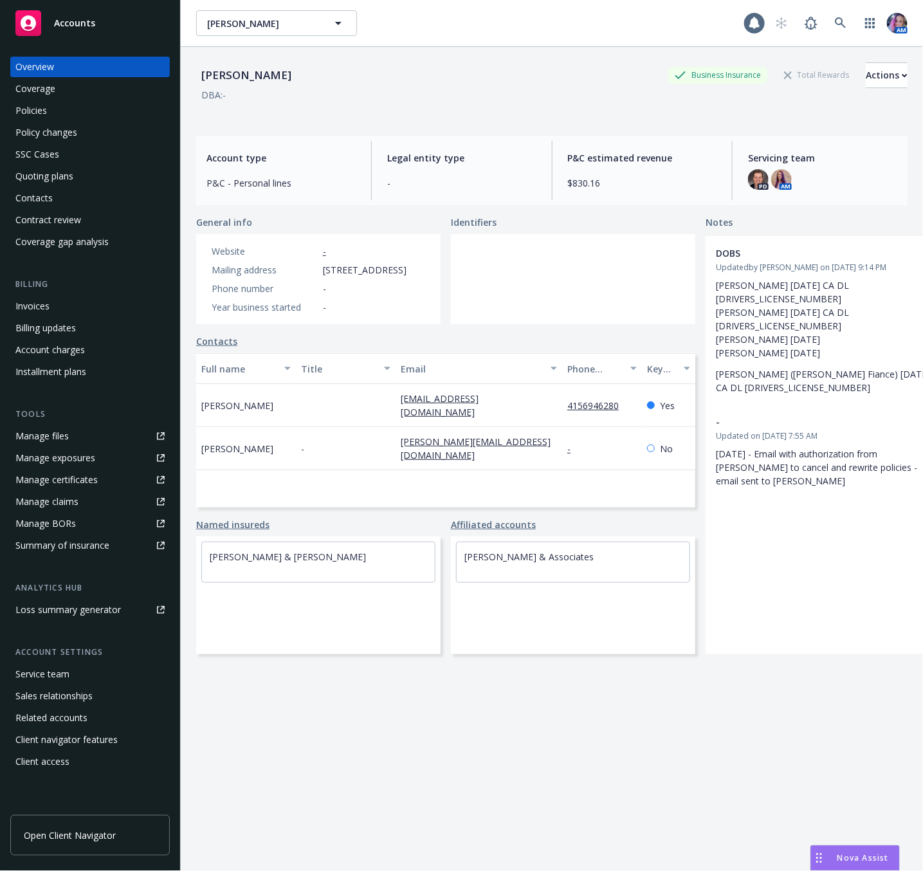
click at [42, 112] on div "Policies" at bounding box center [31, 110] width 32 height 21
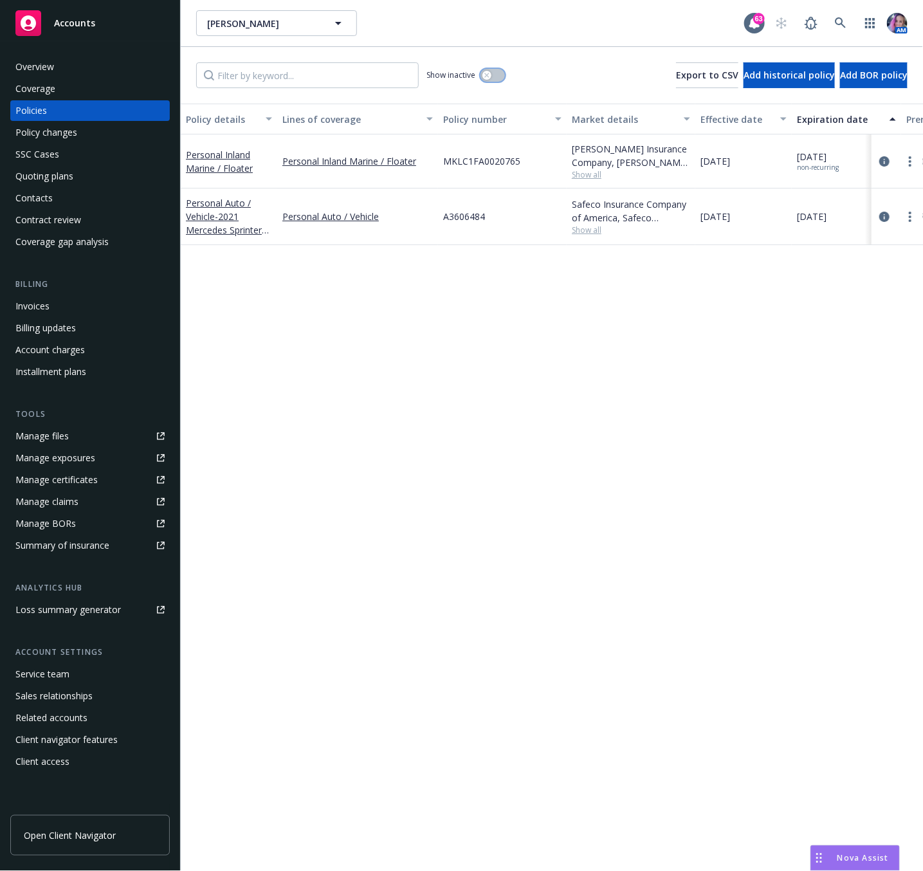
click at [491, 78] on div "button" at bounding box center [486, 75] width 9 height 9
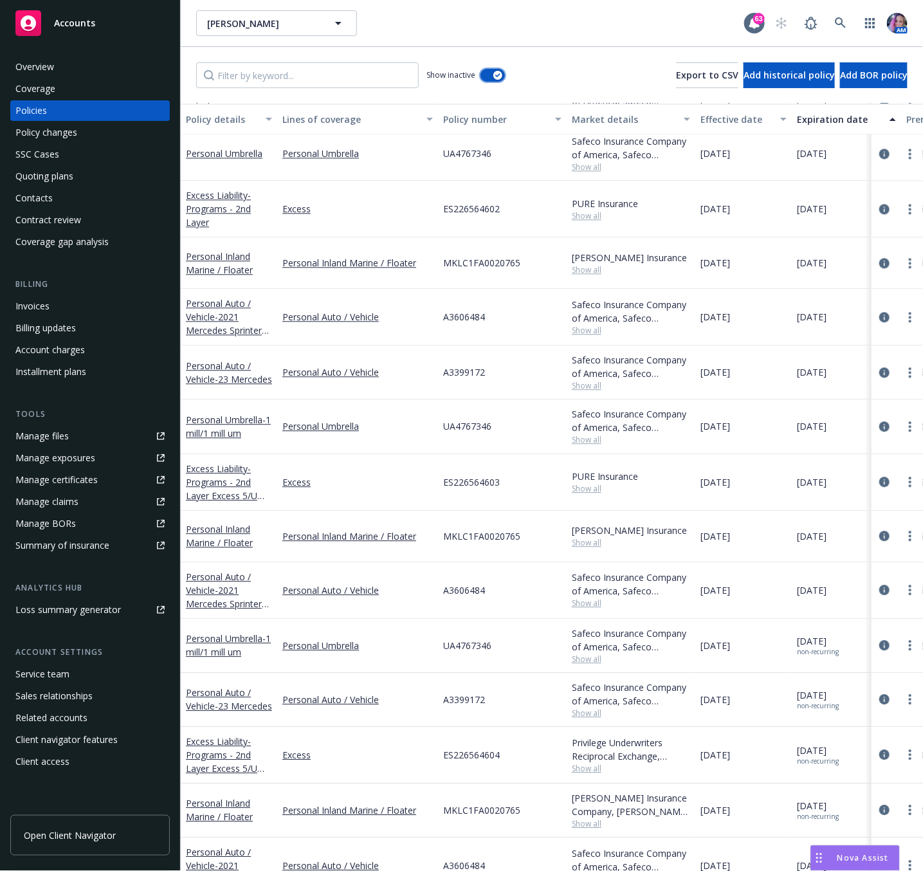
scroll to position [1135, 0]
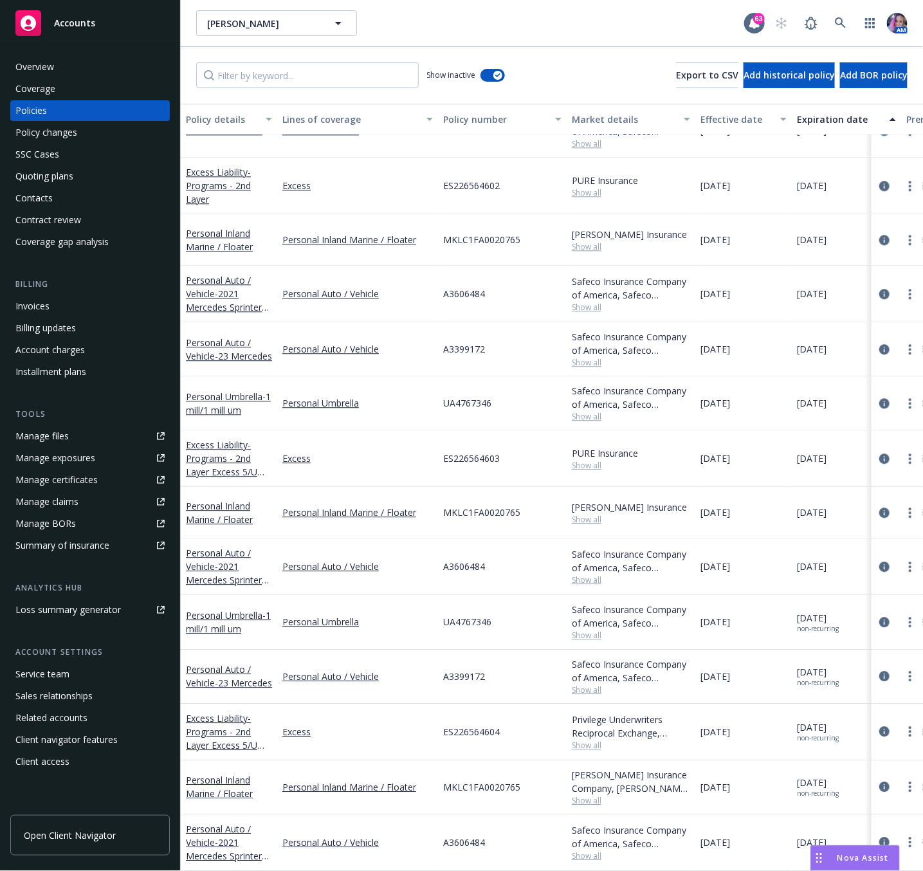
click at [56, 178] on div "Quoting plans" at bounding box center [44, 176] width 58 height 21
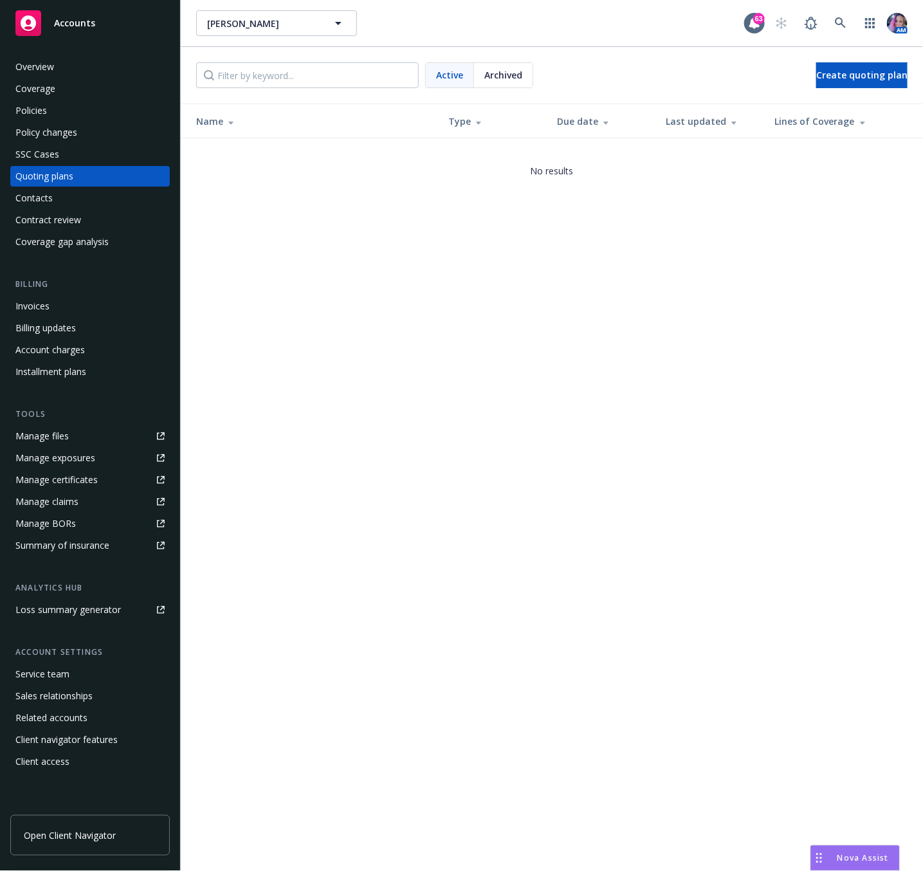
click at [35, 107] on div "Policies" at bounding box center [31, 110] width 32 height 21
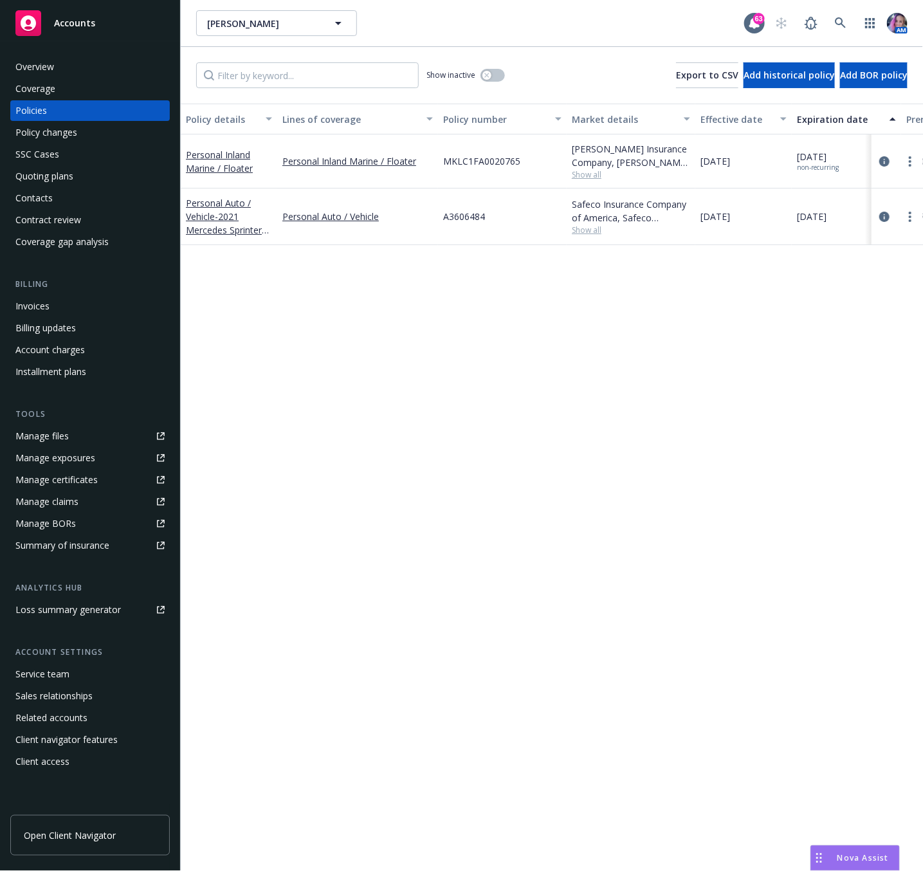
click at [484, 60] on div "Show inactive Export to CSV Add historical policy Add BOR policy" at bounding box center [552, 75] width 742 height 57
click at [484, 70] on button "button" at bounding box center [493, 75] width 24 height 13
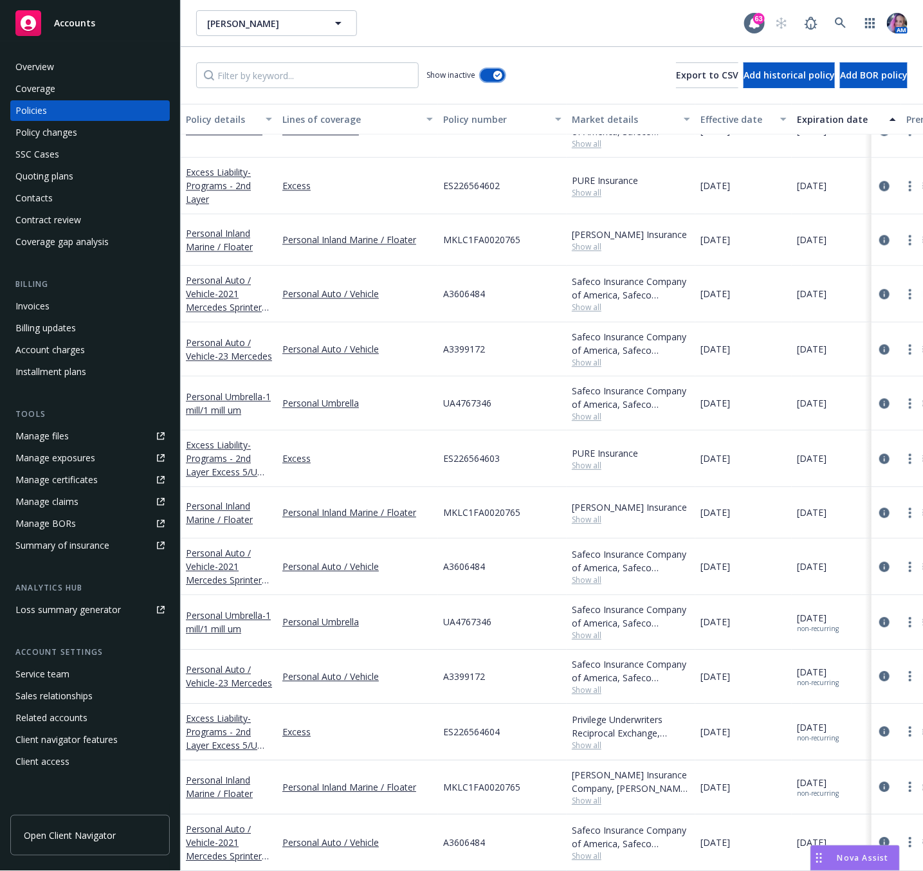
scroll to position [1135, 0]
click at [230, 712] on span "- Programs - 2nd Layer Excess 5/UM 2" at bounding box center [226, 738] width 80 height 53
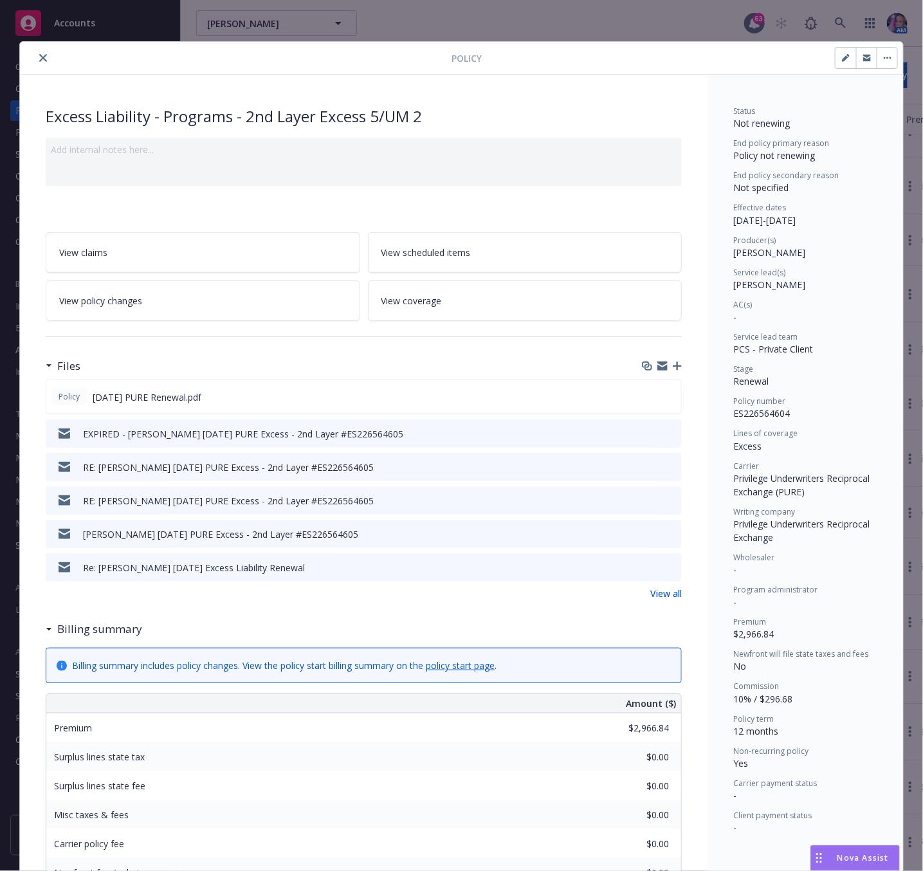
click at [39, 62] on icon "close" at bounding box center [43, 58] width 8 height 8
